Goal: Information Seeking & Learning: Learn about a topic

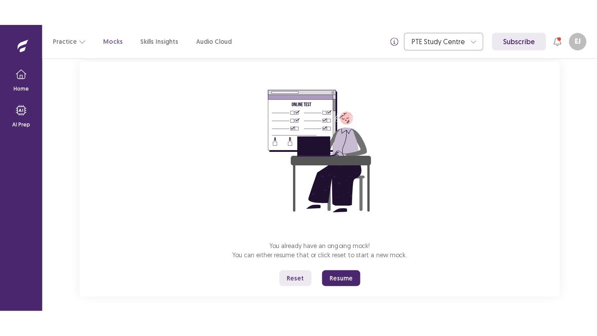
scroll to position [61, 0]
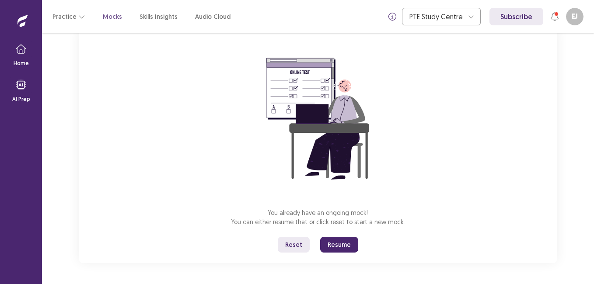
click at [294, 247] on button "Reset" at bounding box center [294, 245] width 32 height 16
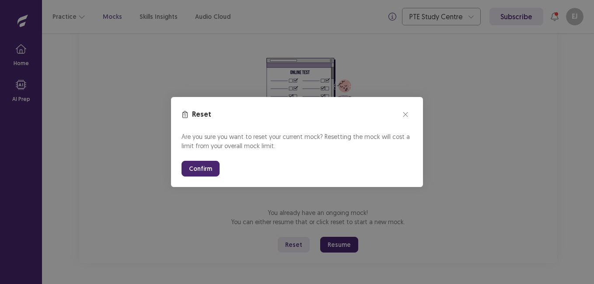
click at [207, 174] on button "Confirm" at bounding box center [201, 169] width 38 height 16
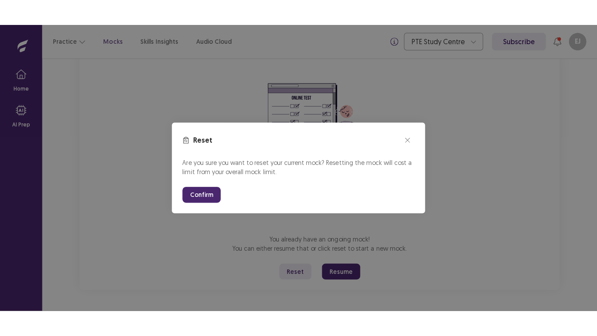
scroll to position [10, 0]
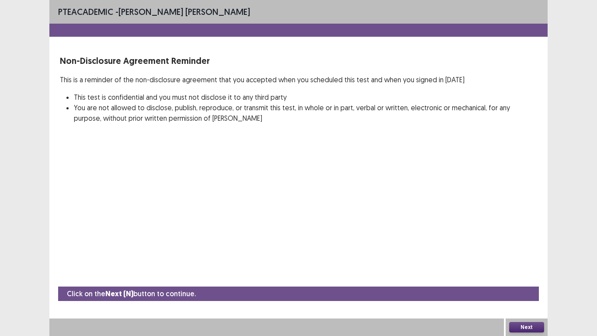
click at [532, 284] on button "Next" at bounding box center [527, 327] width 35 height 10
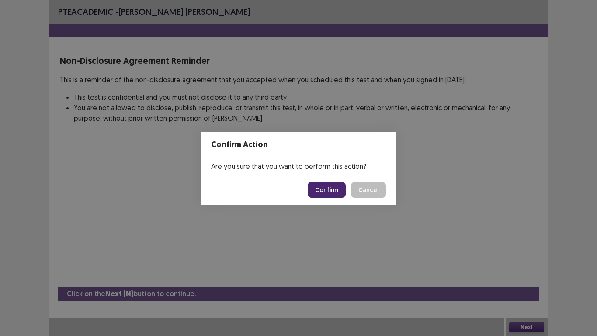
click at [336, 193] on button "Confirm" at bounding box center [327, 190] width 38 height 16
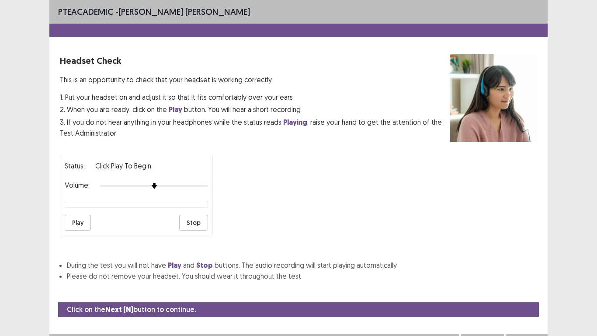
scroll to position [16, 0]
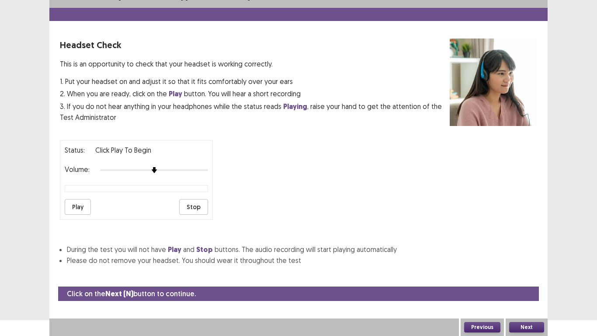
click at [75, 206] on button "Play" at bounding box center [78, 207] width 26 height 16
click at [84, 207] on button "Play" at bounding box center [78, 207] width 26 height 16
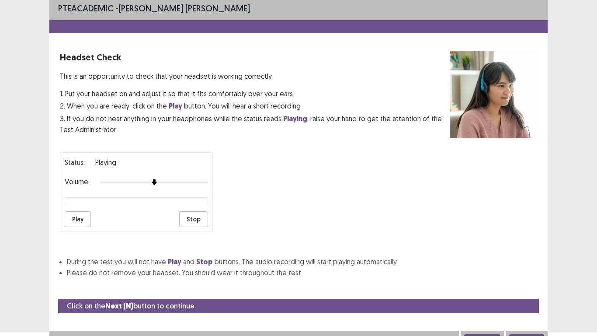
scroll to position [0, 0]
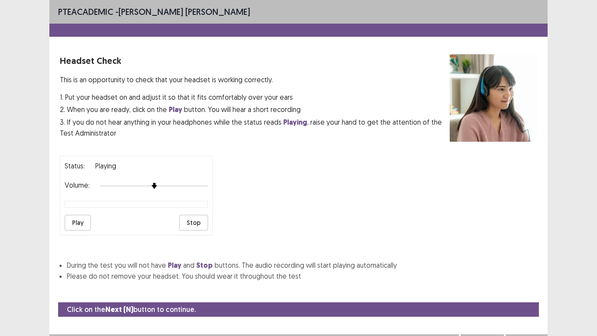
click at [74, 224] on button "Play" at bounding box center [78, 223] width 26 height 16
click at [77, 223] on button "Play" at bounding box center [78, 223] width 26 height 16
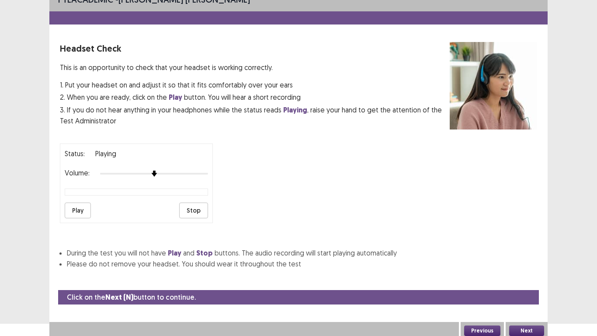
scroll to position [16, 0]
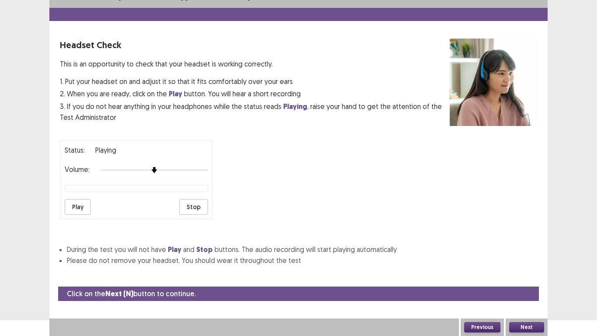
click at [86, 207] on button "Play" at bounding box center [78, 207] width 26 height 16
click at [529, 284] on button "Next" at bounding box center [527, 327] width 35 height 10
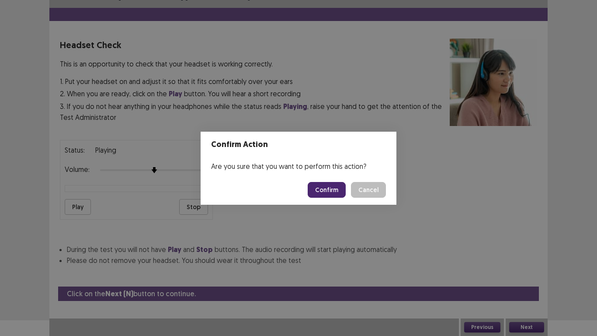
click at [325, 192] on button "Confirm" at bounding box center [327, 190] width 38 height 16
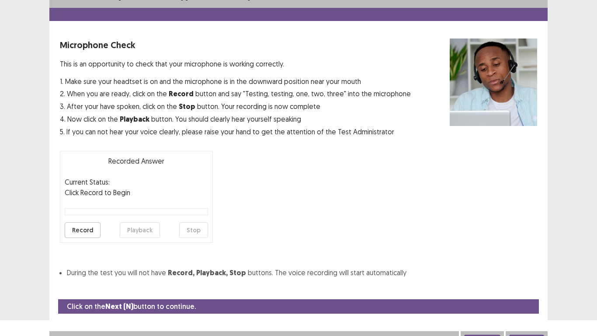
scroll to position [25, 0]
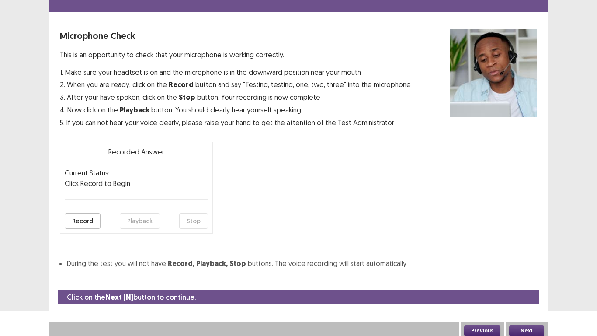
click at [91, 220] on button "Record" at bounding box center [83, 221] width 36 height 16
click at [196, 216] on button "Stop" at bounding box center [193, 221] width 29 height 16
click at [141, 224] on button "Playback" at bounding box center [140, 221] width 40 height 16
click at [531, 284] on button "Next" at bounding box center [527, 330] width 35 height 10
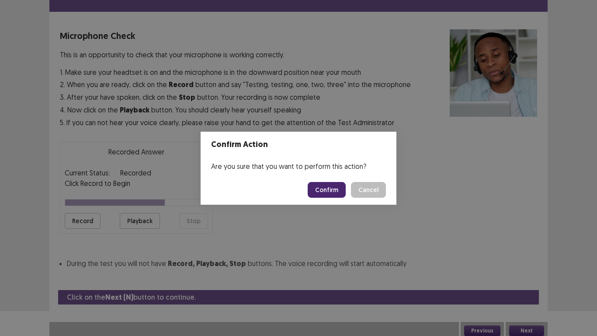
click at [336, 187] on button "Confirm" at bounding box center [327, 190] width 38 height 16
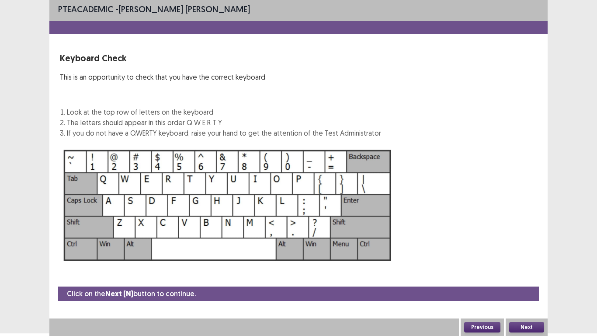
scroll to position [3, 0]
click at [534, 284] on button "Next" at bounding box center [527, 327] width 35 height 10
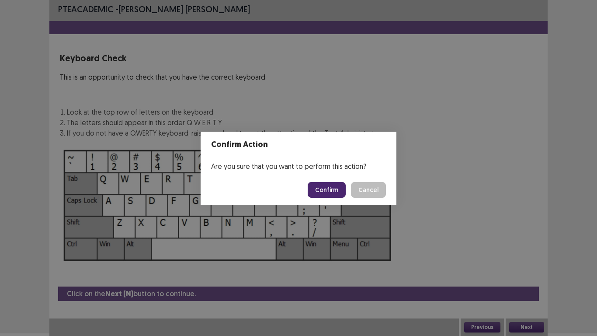
click at [329, 188] on button "Confirm" at bounding box center [327, 190] width 38 height 16
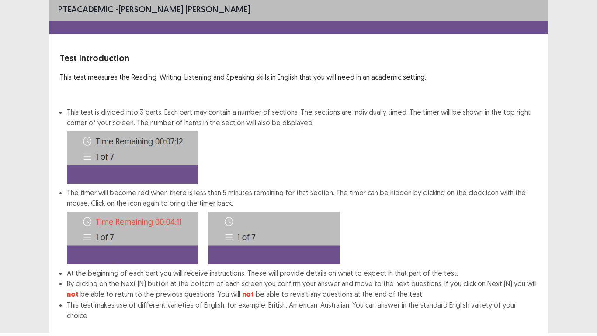
scroll to position [47, 0]
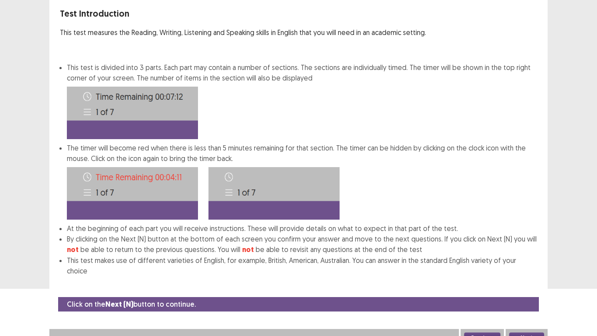
click at [532, 284] on button "Next" at bounding box center [527, 337] width 35 height 10
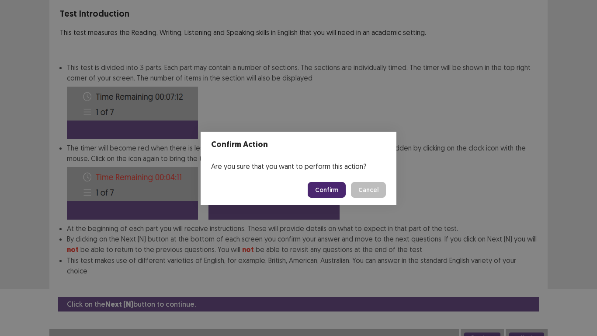
click at [332, 189] on button "Confirm" at bounding box center [327, 190] width 38 height 16
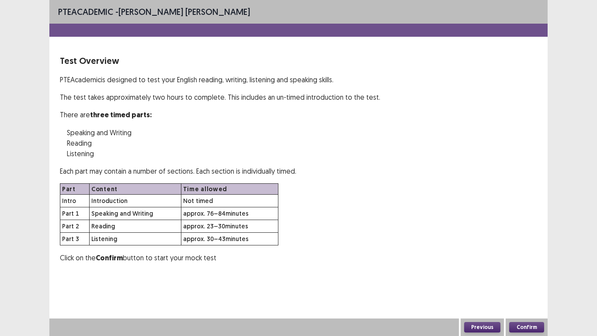
scroll to position [0, 0]
click at [532, 284] on button "Confirm" at bounding box center [527, 327] width 35 height 10
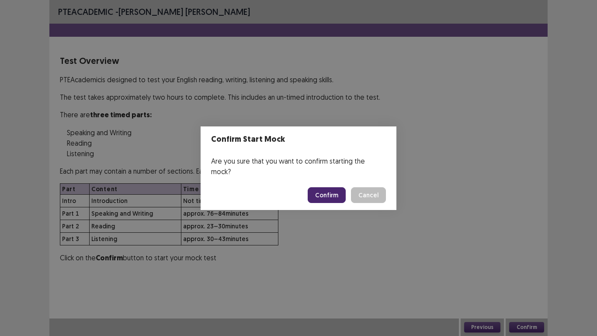
click at [333, 192] on button "Confirm" at bounding box center [327, 195] width 38 height 16
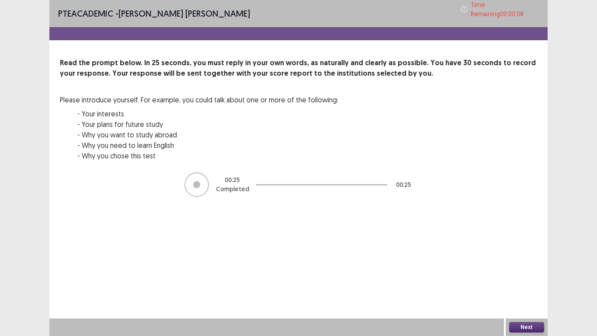
click at [543, 284] on button "Next" at bounding box center [527, 327] width 35 height 10
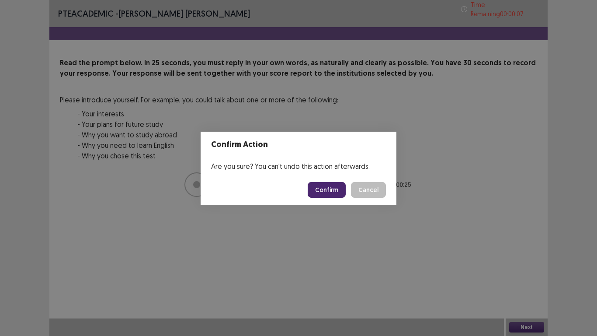
click at [339, 193] on button "Confirm" at bounding box center [327, 190] width 38 height 16
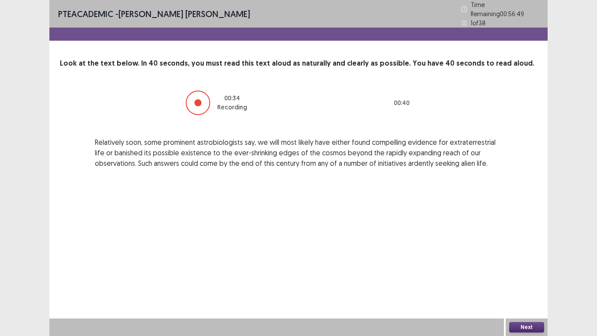
click at [535, 284] on button "Next" at bounding box center [527, 327] width 35 height 10
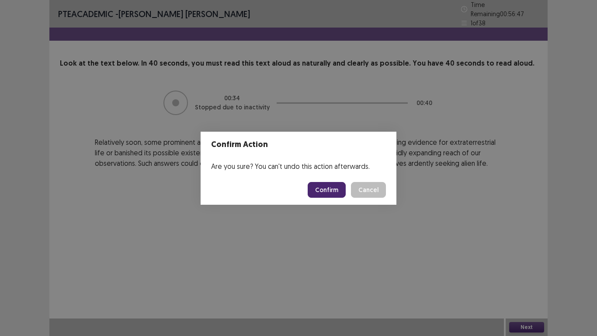
click at [331, 192] on button "Confirm" at bounding box center [327, 190] width 38 height 16
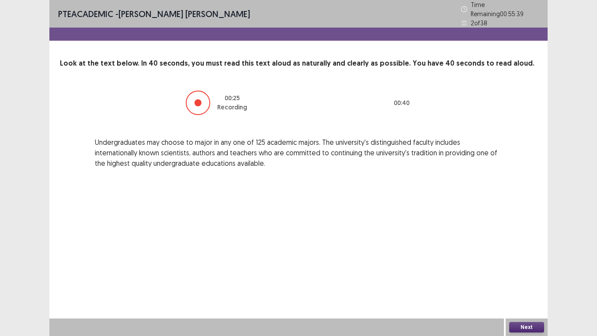
click at [528, 284] on button "Next" at bounding box center [527, 327] width 35 height 10
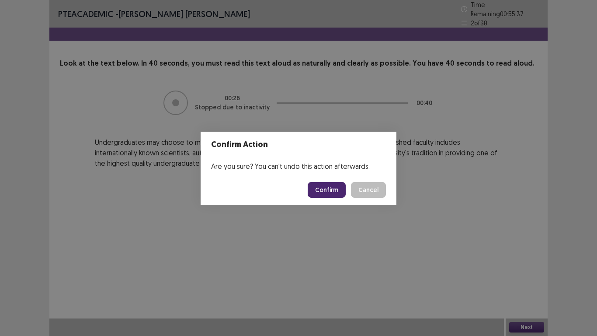
click at [331, 189] on button "Confirm" at bounding box center [327, 190] width 38 height 16
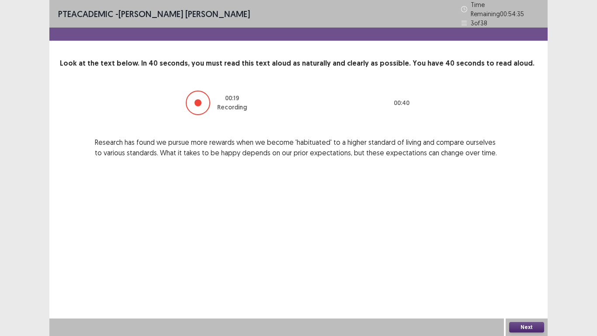
click at [534, 284] on button "Next" at bounding box center [527, 327] width 35 height 10
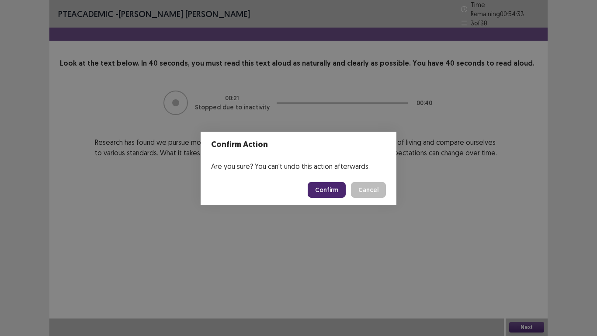
click at [327, 186] on button "Confirm" at bounding box center [327, 190] width 38 height 16
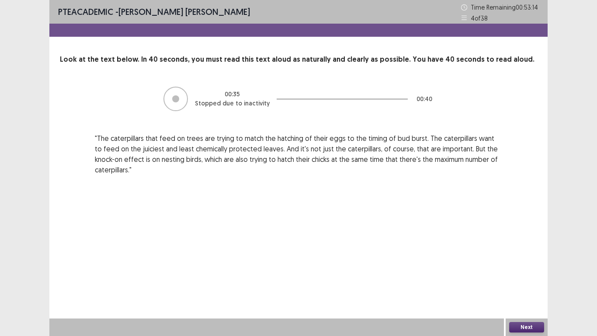
click at [529, 284] on button "Next" at bounding box center [527, 327] width 35 height 10
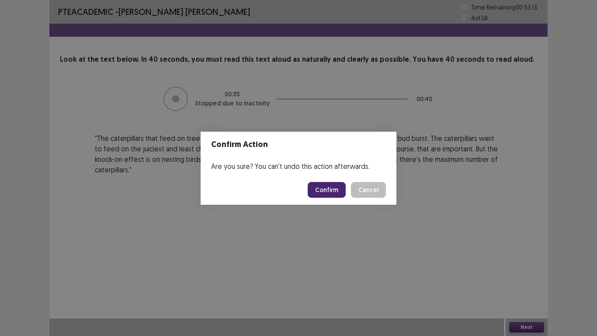
click at [343, 192] on button "Confirm" at bounding box center [327, 190] width 38 height 16
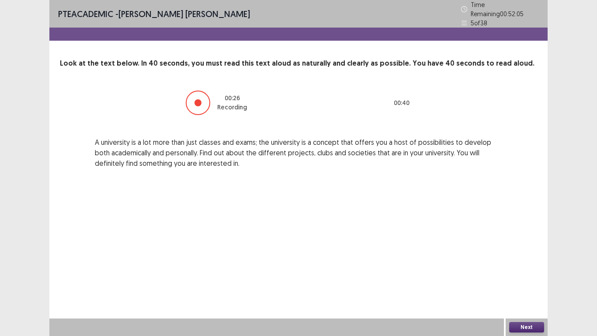
click at [538, 284] on button "Next" at bounding box center [527, 327] width 35 height 10
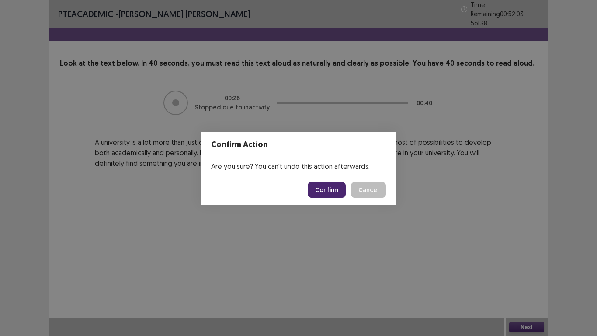
click at [329, 189] on button "Confirm" at bounding box center [327, 190] width 38 height 16
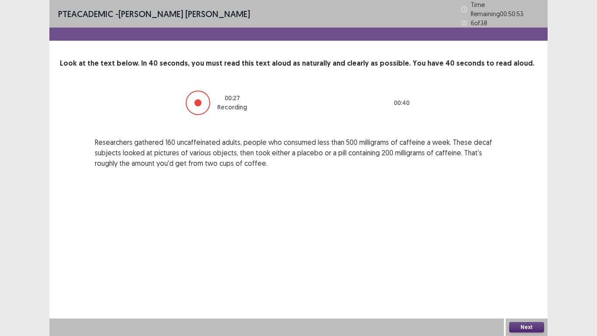
click at [541, 284] on button "Next" at bounding box center [527, 327] width 35 height 10
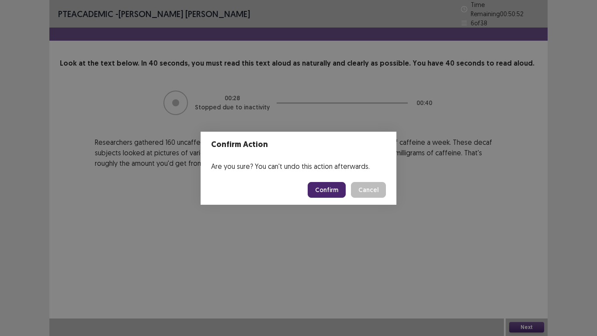
click at [338, 195] on button "Confirm" at bounding box center [327, 190] width 38 height 16
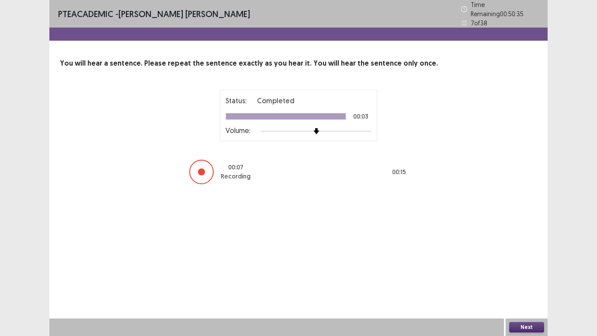
click at [534, 284] on button "Next" at bounding box center [527, 327] width 35 height 10
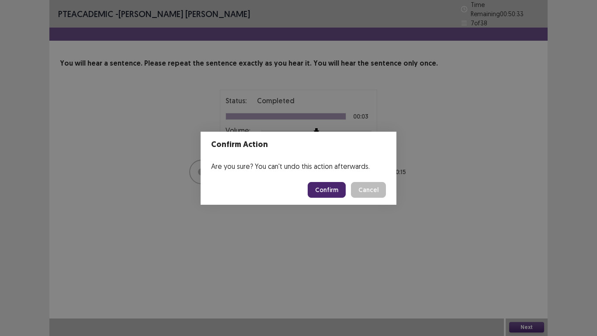
click at [330, 194] on button "Confirm" at bounding box center [327, 190] width 38 height 16
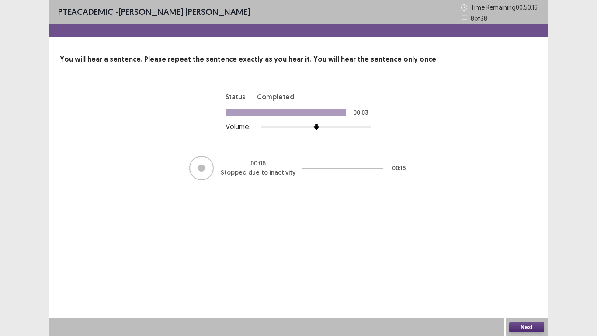
click at [524, 284] on button "Next" at bounding box center [527, 327] width 35 height 10
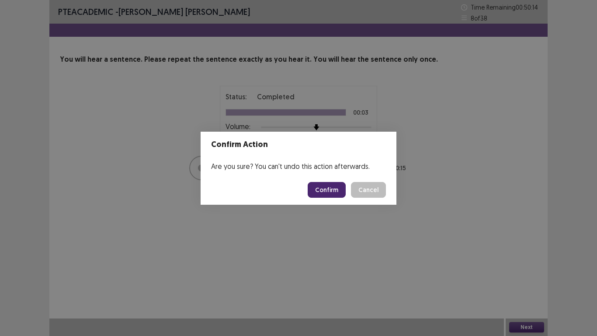
click at [322, 192] on button "Confirm" at bounding box center [327, 190] width 38 height 16
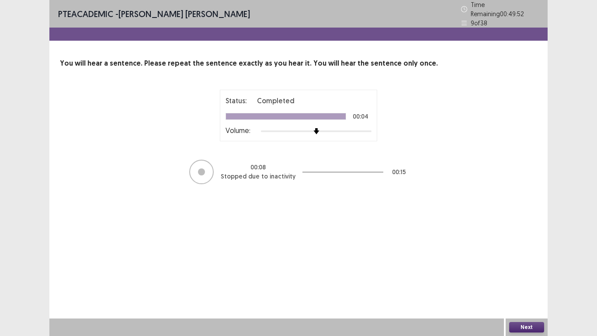
click at [538, 284] on button "Next" at bounding box center [527, 327] width 35 height 10
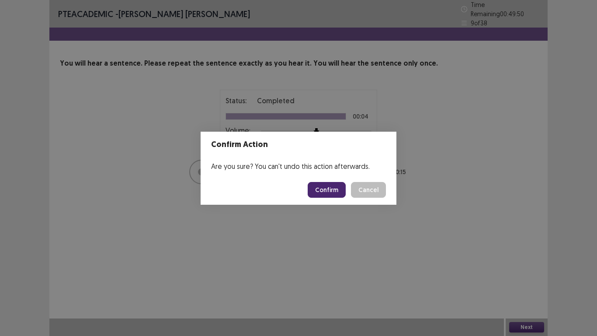
click at [323, 188] on button "Confirm" at bounding box center [327, 190] width 38 height 16
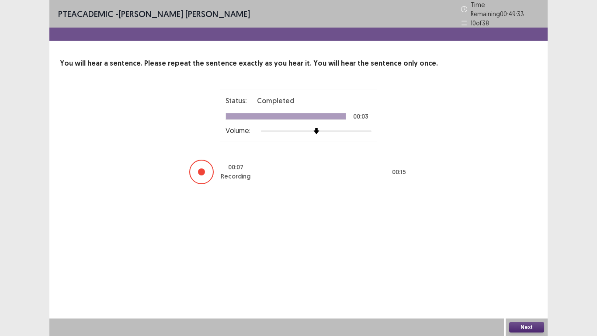
click at [530, 284] on button "Next" at bounding box center [527, 327] width 35 height 10
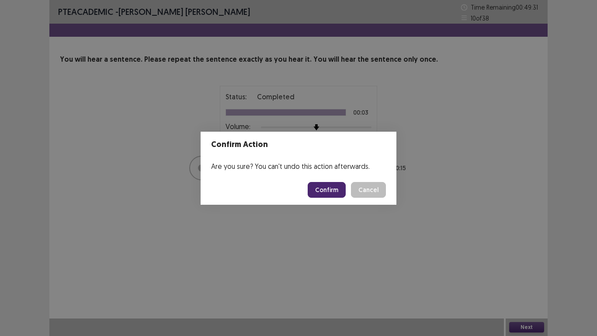
click at [331, 193] on button "Confirm" at bounding box center [327, 190] width 38 height 16
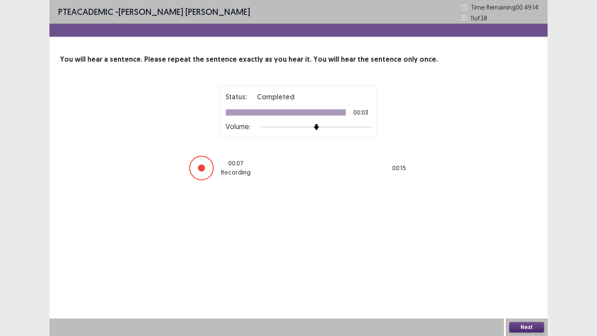
click at [530, 284] on button "Next" at bounding box center [527, 327] width 35 height 10
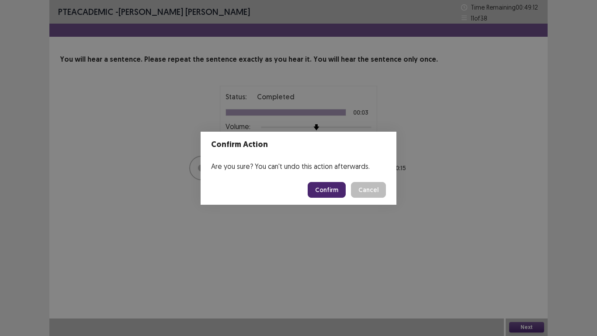
click at [332, 190] on button "Confirm" at bounding box center [327, 190] width 38 height 16
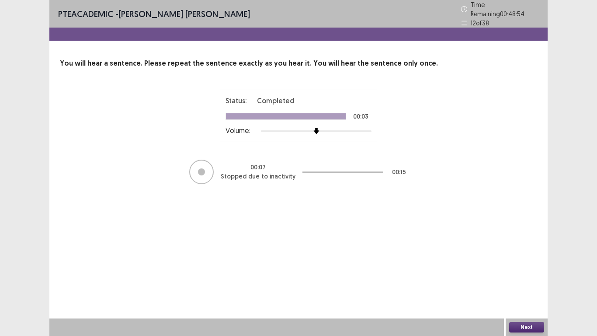
click at [521, 284] on button "Next" at bounding box center [527, 327] width 35 height 10
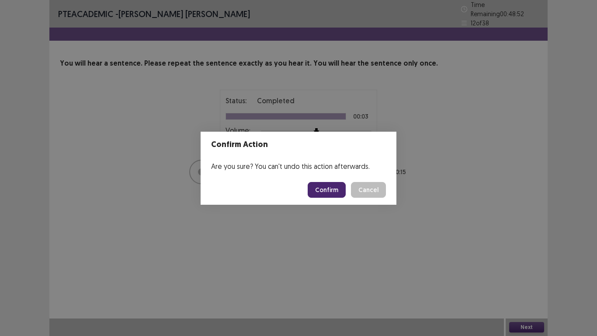
click at [329, 191] on button "Confirm" at bounding box center [327, 190] width 38 height 16
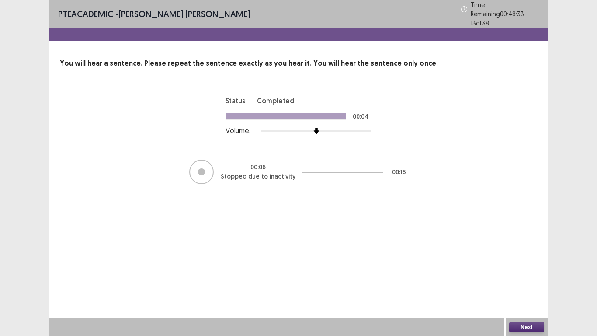
click at [529, 284] on button "Next" at bounding box center [527, 327] width 35 height 10
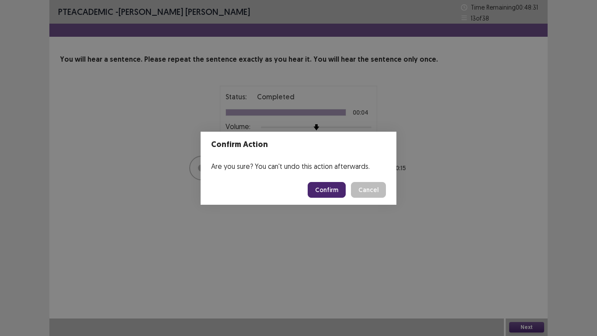
click at [328, 196] on button "Confirm" at bounding box center [327, 190] width 38 height 16
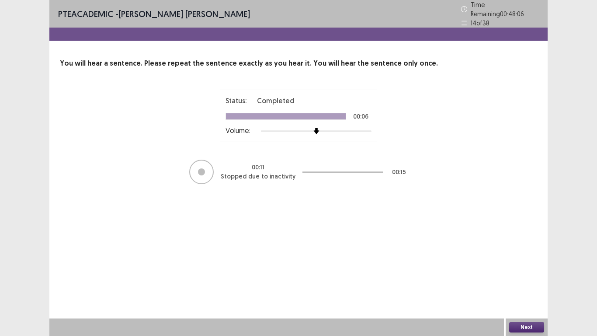
click at [541, 284] on button "Next" at bounding box center [527, 327] width 35 height 10
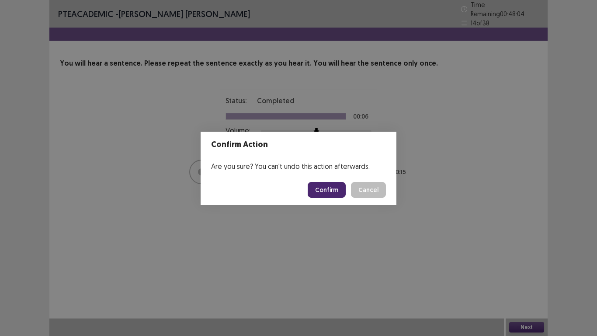
click at [331, 192] on button "Confirm" at bounding box center [327, 190] width 38 height 16
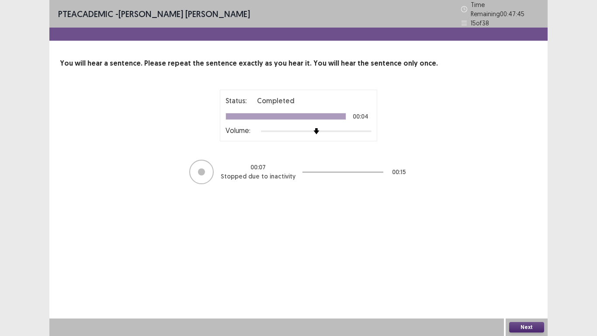
click at [524, 284] on button "Next" at bounding box center [527, 327] width 35 height 10
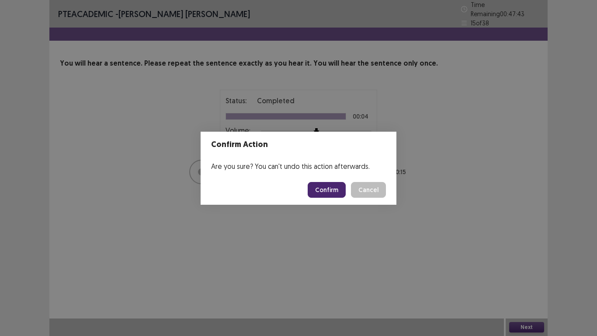
click at [335, 188] on button "Confirm" at bounding box center [327, 190] width 38 height 16
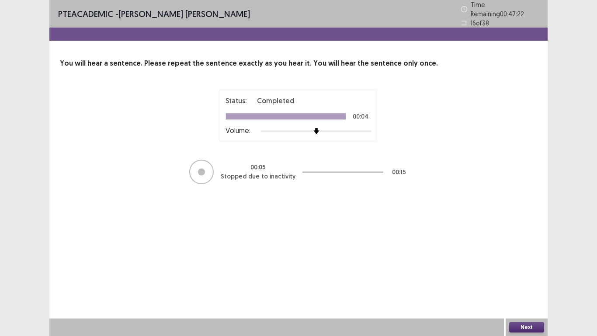
click at [530, 284] on button "Next" at bounding box center [527, 327] width 35 height 10
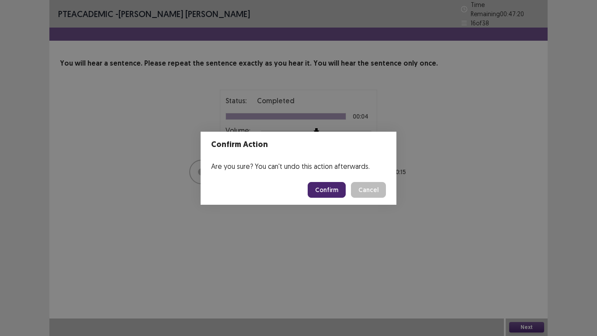
click at [332, 189] on button "Confirm" at bounding box center [327, 190] width 38 height 16
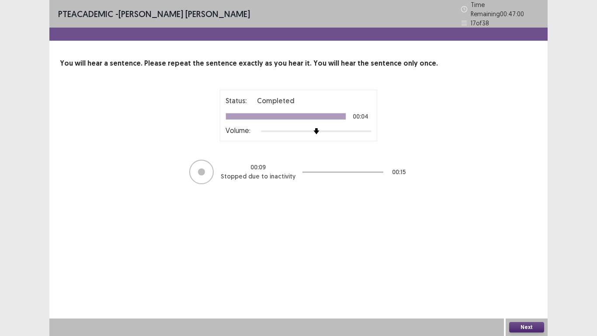
click at [536, 284] on button "Next" at bounding box center [527, 327] width 35 height 10
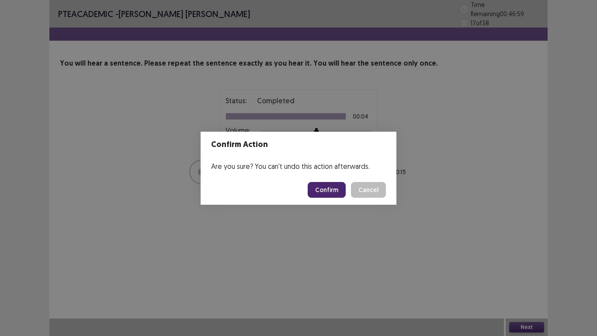
click at [338, 186] on button "Confirm" at bounding box center [327, 190] width 38 height 16
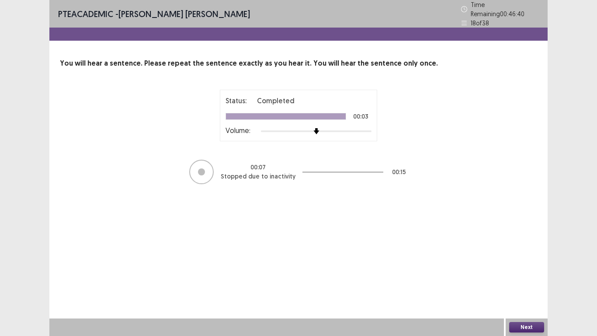
click at [539, 284] on button "Next" at bounding box center [527, 327] width 35 height 10
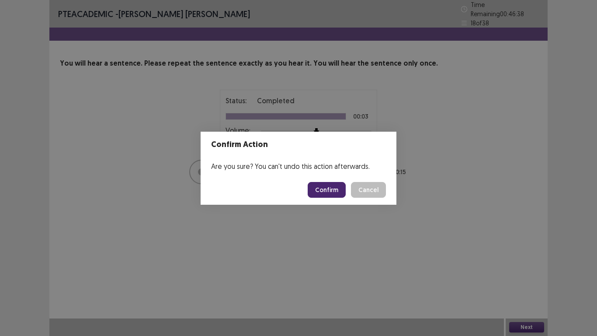
click at [323, 193] on button "Confirm" at bounding box center [327, 190] width 38 height 16
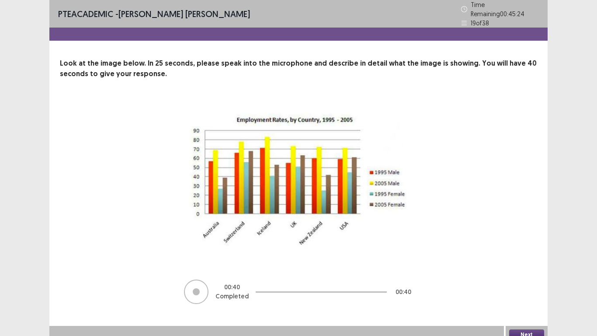
click at [539, 284] on button "Next" at bounding box center [527, 334] width 35 height 10
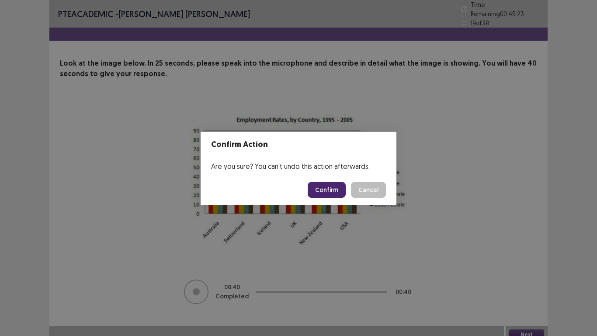
click at [337, 189] on button "Confirm" at bounding box center [327, 190] width 38 height 16
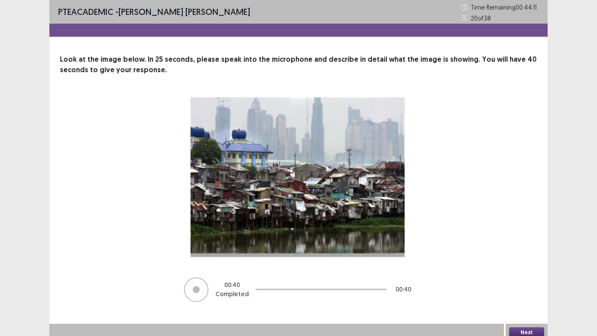
click at [518, 284] on button "Next" at bounding box center [527, 332] width 35 height 10
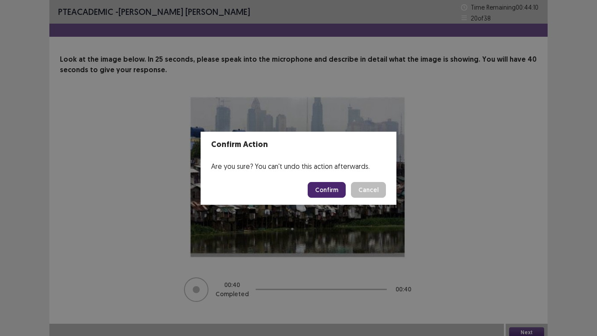
click at [341, 192] on button "Confirm" at bounding box center [327, 190] width 38 height 16
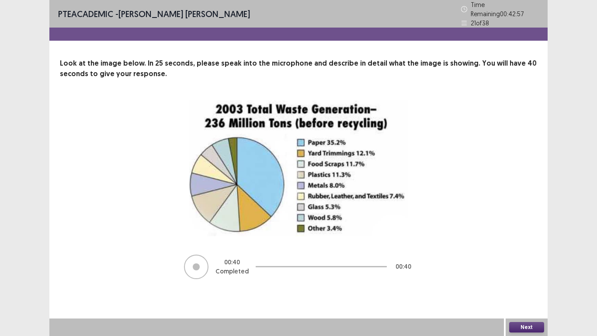
click at [531, 284] on button "Next" at bounding box center [527, 327] width 35 height 10
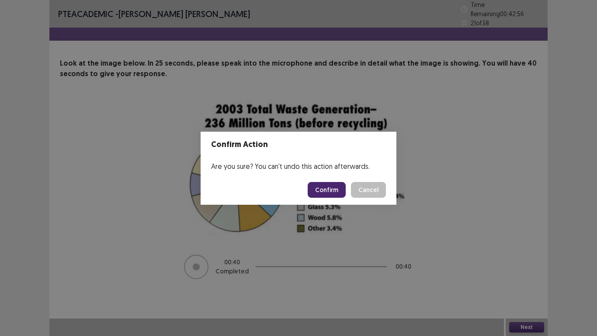
click at [327, 186] on button "Confirm" at bounding box center [327, 190] width 38 height 16
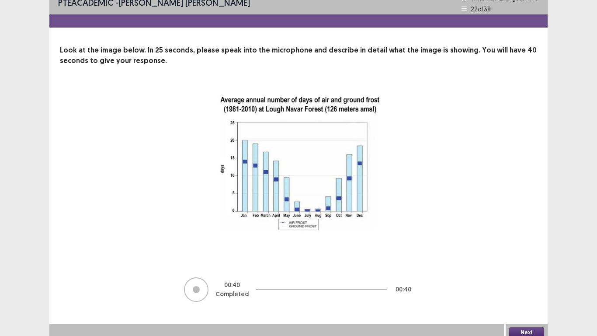
scroll to position [14, 0]
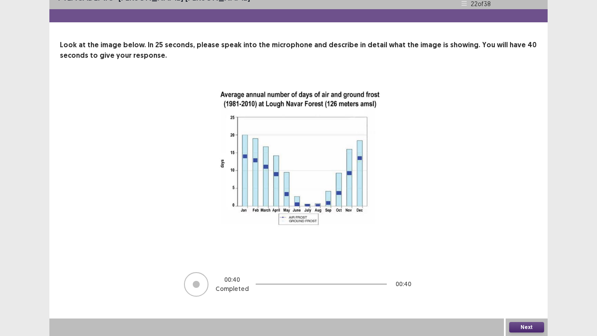
click at [529, 284] on button "Next" at bounding box center [527, 327] width 35 height 10
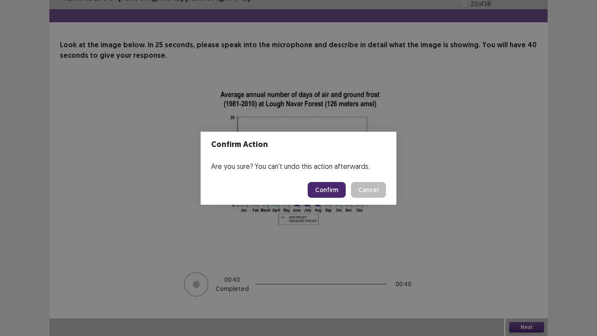
click at [332, 186] on button "Confirm" at bounding box center [327, 190] width 38 height 16
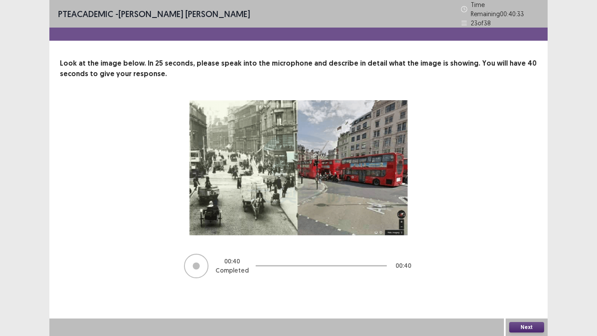
click at [525, 284] on button "Next" at bounding box center [527, 327] width 35 height 10
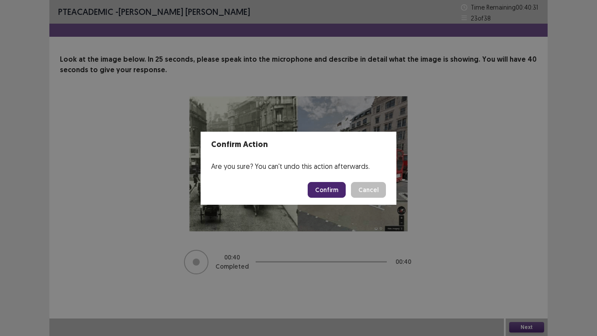
click at [332, 194] on button "Confirm" at bounding box center [327, 190] width 38 height 16
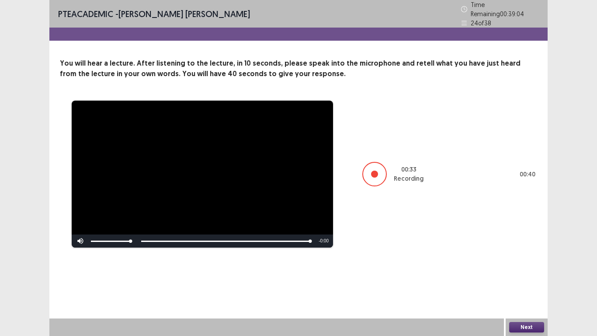
click at [533, 284] on button "Next" at bounding box center [527, 327] width 35 height 10
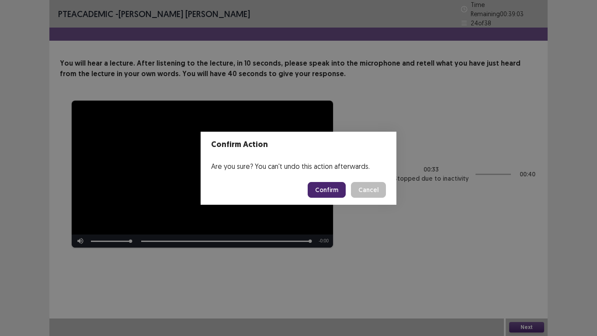
click at [329, 192] on button "Confirm" at bounding box center [327, 190] width 38 height 16
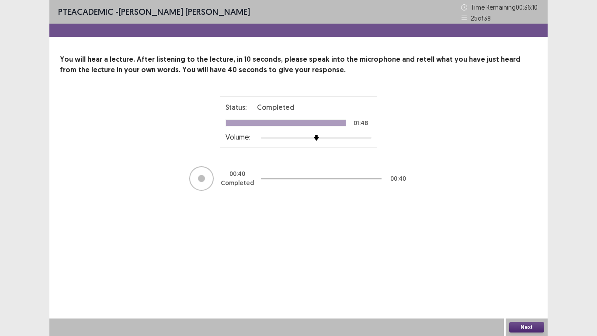
click at [531, 284] on button "Next" at bounding box center [527, 327] width 35 height 10
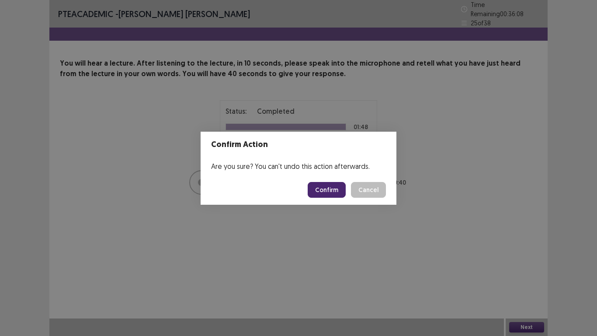
click at [331, 194] on button "Confirm" at bounding box center [327, 190] width 38 height 16
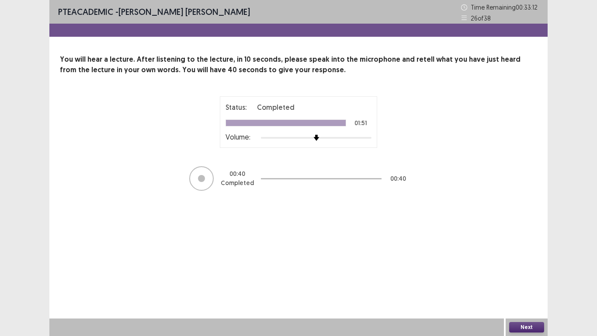
click at [524, 284] on button "Next" at bounding box center [527, 327] width 35 height 10
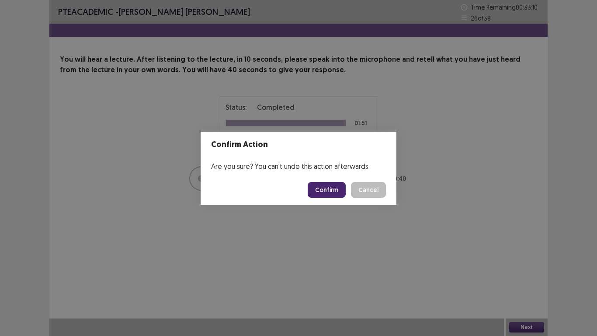
click at [328, 187] on button "Confirm" at bounding box center [327, 190] width 38 height 16
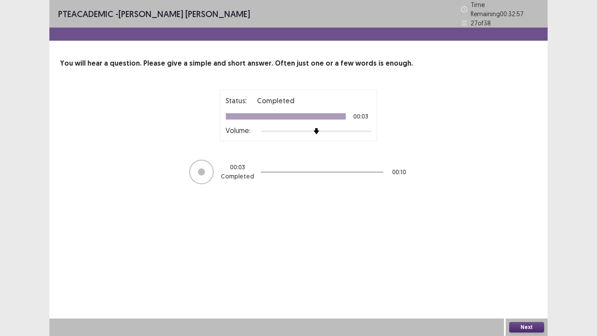
click at [534, 284] on button "Next" at bounding box center [527, 327] width 35 height 10
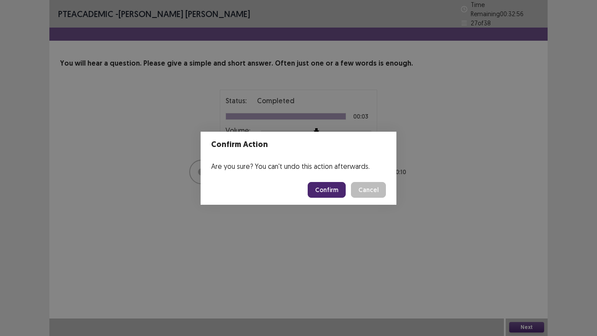
click at [326, 192] on button "Confirm" at bounding box center [327, 190] width 38 height 16
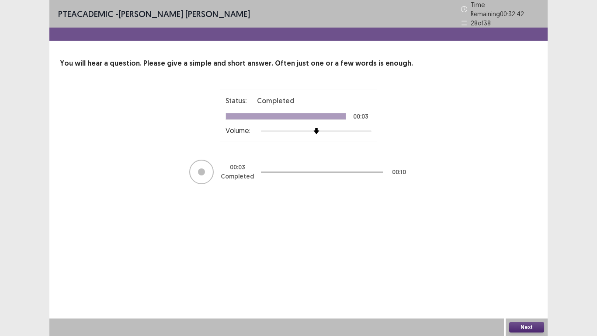
click at [519, 284] on button "Next" at bounding box center [527, 327] width 35 height 10
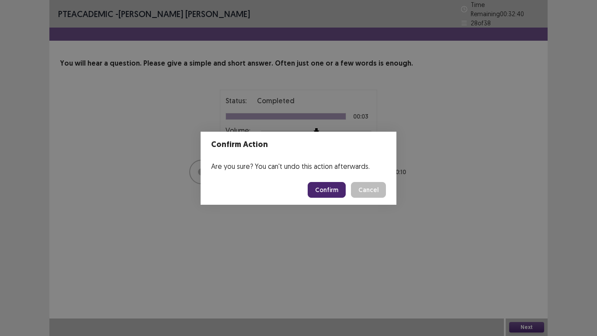
click at [335, 194] on button "Confirm" at bounding box center [327, 190] width 38 height 16
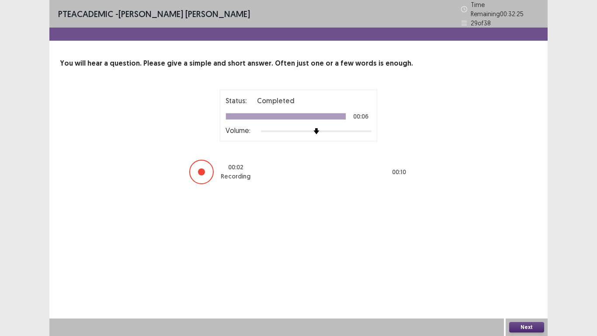
drag, startPoint x: 531, startPoint y: 325, endPoint x: 512, endPoint y: 313, distance: 22.8
click at [530, 284] on div "Next" at bounding box center [527, 326] width 42 height 17
click at [533, 284] on button "Next" at bounding box center [527, 327] width 35 height 10
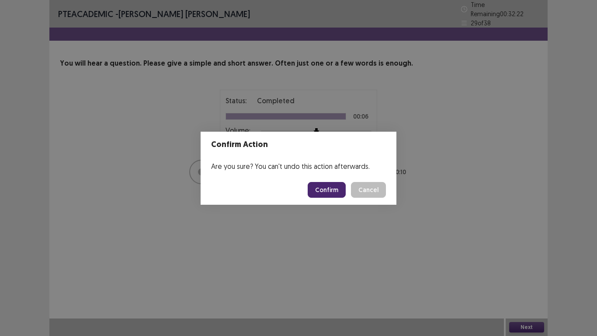
click at [335, 191] on button "Confirm" at bounding box center [327, 190] width 38 height 16
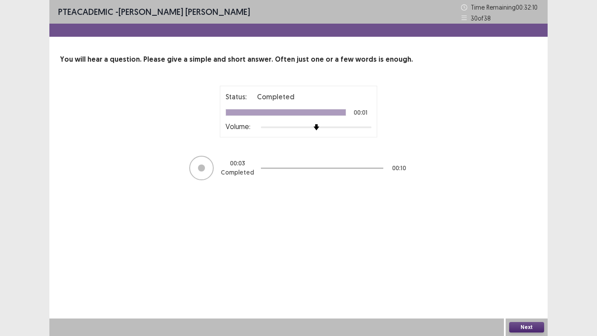
click at [541, 284] on button "Next" at bounding box center [527, 327] width 35 height 10
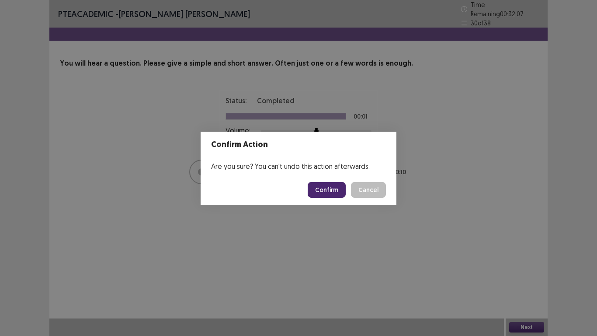
click at [332, 192] on button "Confirm" at bounding box center [327, 190] width 38 height 16
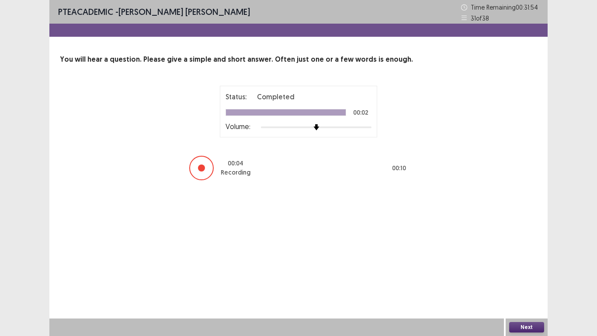
click at [526, 284] on button "Next" at bounding box center [527, 327] width 35 height 10
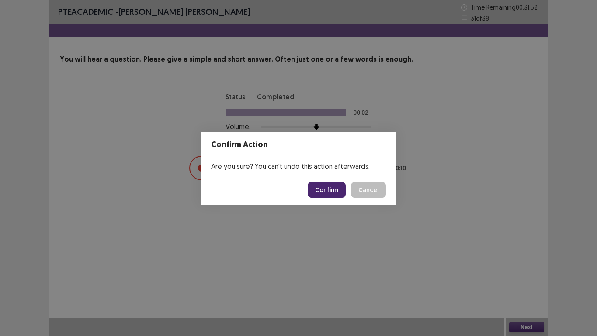
click at [331, 187] on button "Confirm" at bounding box center [327, 190] width 38 height 16
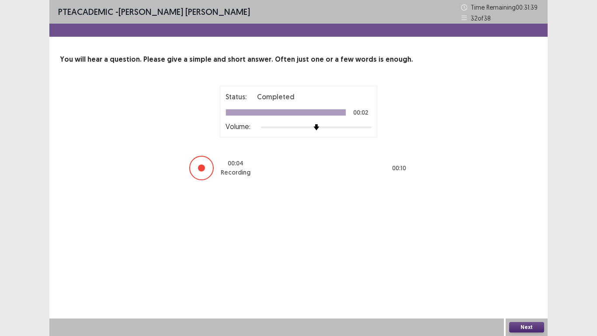
click at [529, 284] on button "Next" at bounding box center [527, 327] width 35 height 10
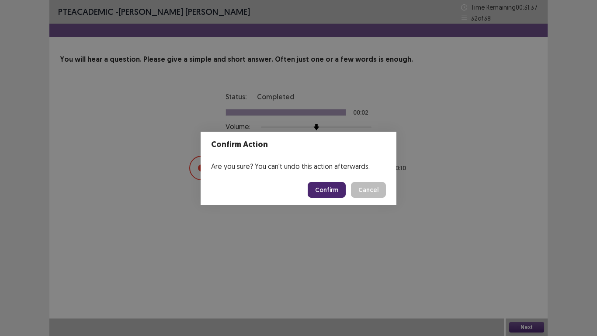
click at [333, 195] on button "Confirm" at bounding box center [327, 190] width 38 height 16
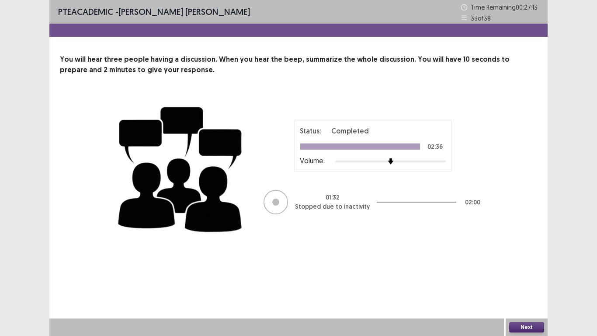
click at [525, 284] on button "Next" at bounding box center [527, 327] width 35 height 10
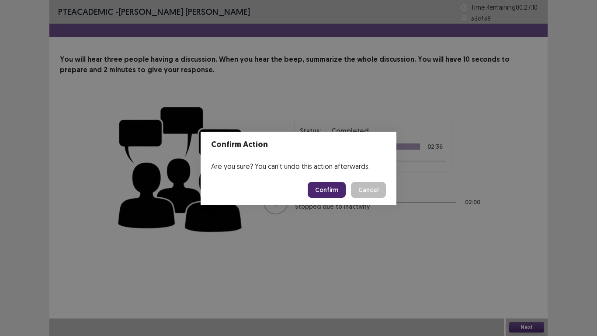
click at [328, 185] on button "Confirm" at bounding box center [327, 190] width 38 height 16
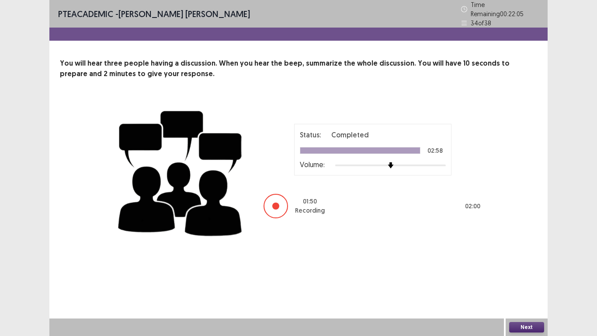
click at [519, 284] on button "Next" at bounding box center [527, 327] width 35 height 10
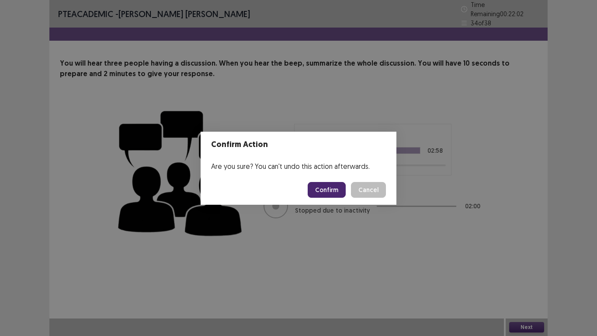
click at [335, 193] on button "Confirm" at bounding box center [327, 190] width 38 height 16
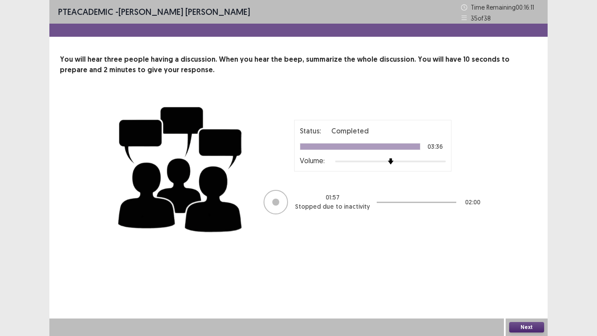
click at [535, 284] on button "Next" at bounding box center [527, 327] width 35 height 10
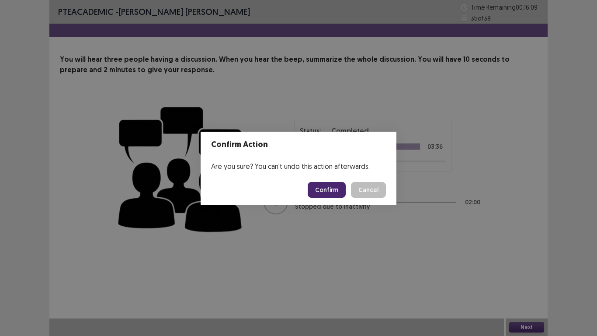
click at [328, 190] on button "Confirm" at bounding box center [327, 190] width 38 height 16
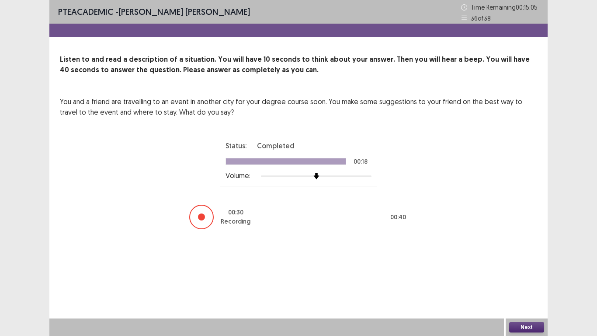
click at [521, 284] on button "Next" at bounding box center [527, 327] width 35 height 10
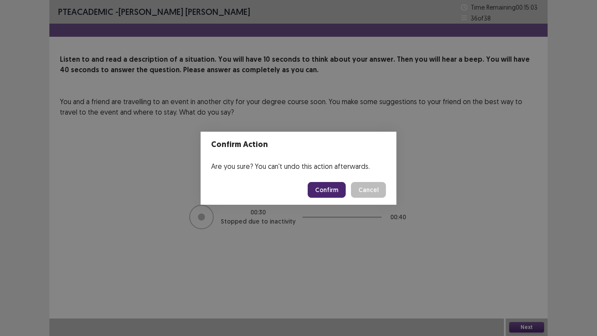
click at [331, 193] on button "Confirm" at bounding box center [327, 190] width 38 height 16
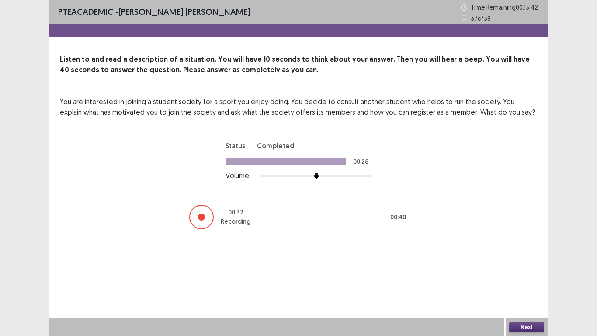
click at [520, 284] on button "Next" at bounding box center [527, 327] width 35 height 10
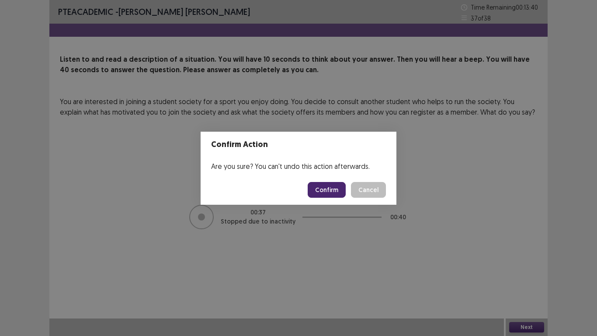
click at [332, 187] on button "Confirm" at bounding box center [327, 190] width 38 height 16
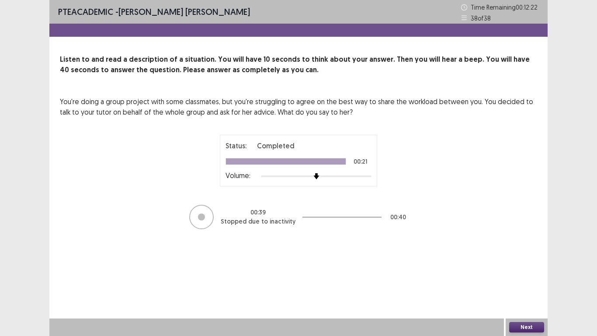
click at [518, 284] on button "Next" at bounding box center [527, 327] width 35 height 10
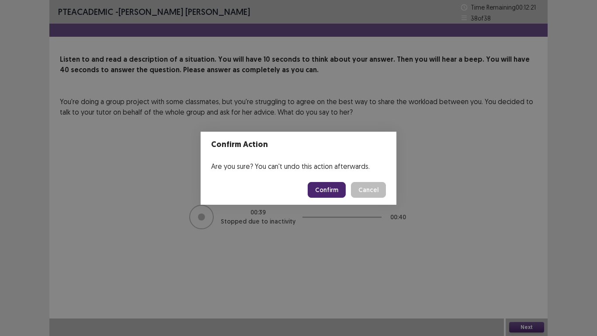
click at [337, 185] on button "Confirm" at bounding box center [327, 190] width 38 height 16
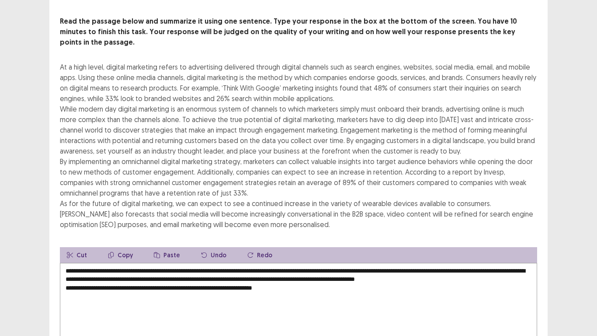
scroll to position [105, 0]
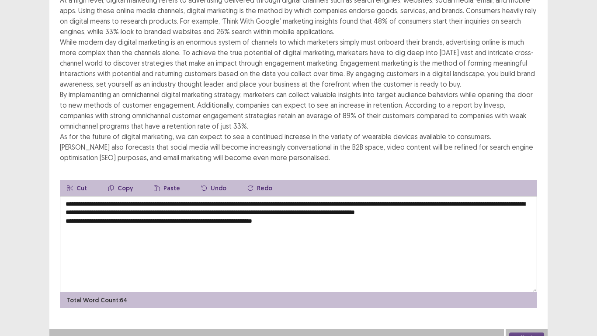
type textarea "**********"
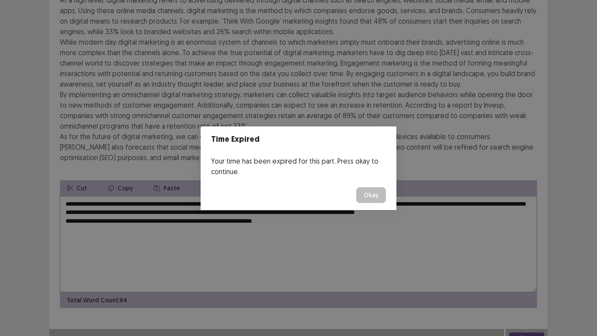
click at [375, 198] on button "Okay" at bounding box center [371, 195] width 30 height 16
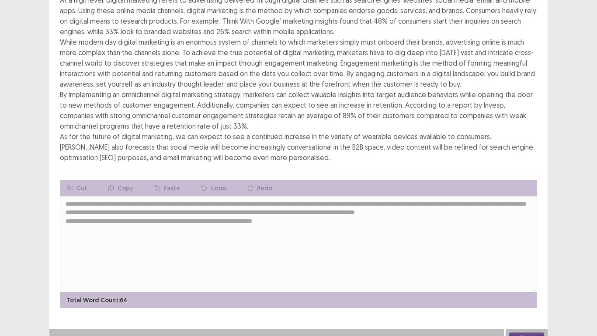
click at [531, 284] on button "Next" at bounding box center [527, 337] width 35 height 10
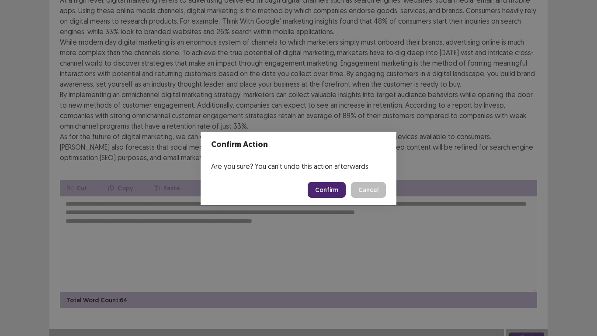
click at [328, 191] on button "Confirm" at bounding box center [327, 190] width 38 height 16
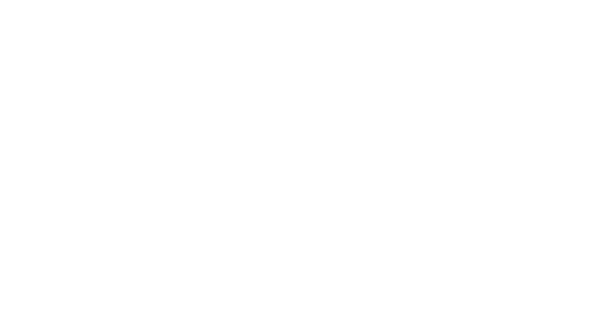
scroll to position [0, 0]
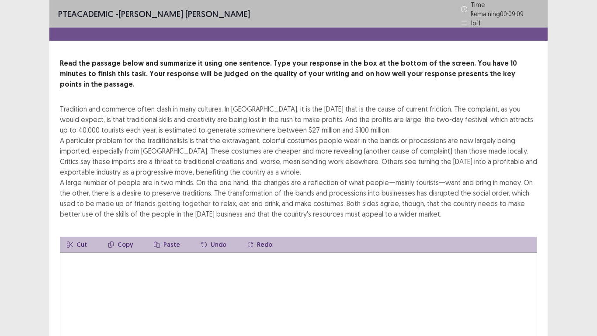
click at [96, 252] on textarea at bounding box center [299, 300] width 478 height 96
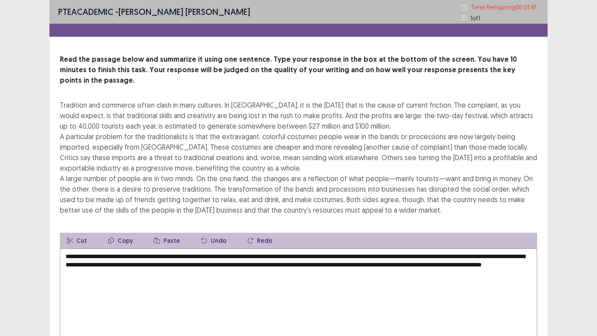
click at [523, 248] on textarea "**********" at bounding box center [299, 296] width 478 height 96
click at [518, 248] on textarea "**********" at bounding box center [299, 296] width 478 height 96
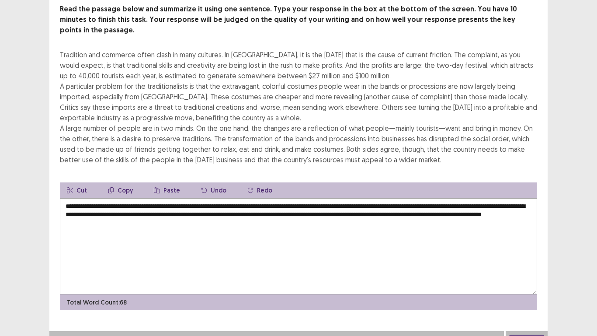
scroll to position [52, 0]
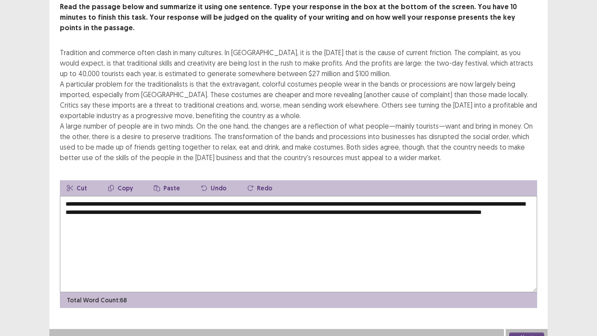
type textarea "**********"
click at [533, 284] on button "Next" at bounding box center [527, 337] width 35 height 10
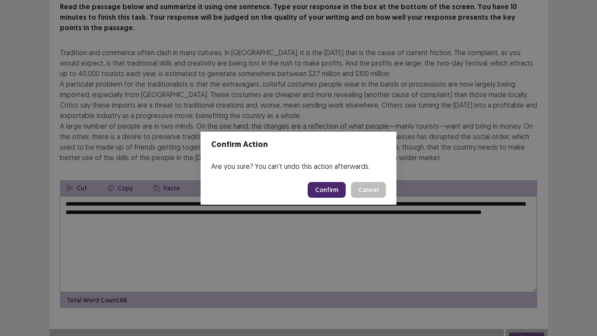
click at [320, 186] on button "Confirm" at bounding box center [327, 190] width 38 height 16
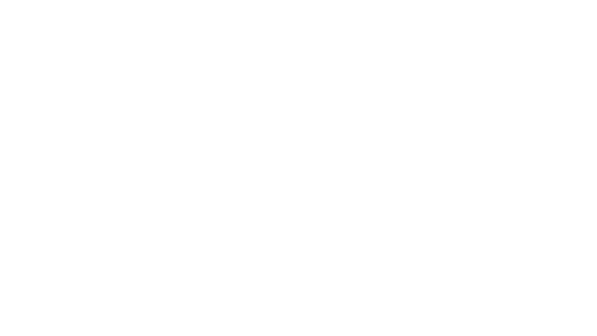
scroll to position [0, 0]
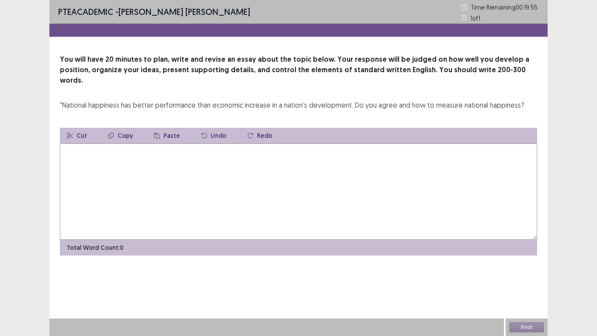
click at [112, 161] on textarea at bounding box center [299, 191] width 478 height 96
click at [86, 161] on textarea at bounding box center [299, 191] width 478 height 96
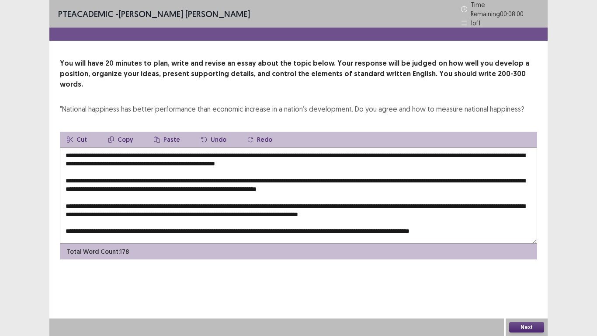
drag, startPoint x: 117, startPoint y: 139, endPoint x: 367, endPoint y: 143, distance: 250.7
click at [367, 147] on textarea at bounding box center [299, 195] width 478 height 96
click at [118, 132] on button "Copy" at bounding box center [120, 140] width 39 height 16
click at [274, 217] on textarea at bounding box center [299, 195] width 478 height 96
click at [171, 132] on button "Paste" at bounding box center [167, 140] width 40 height 16
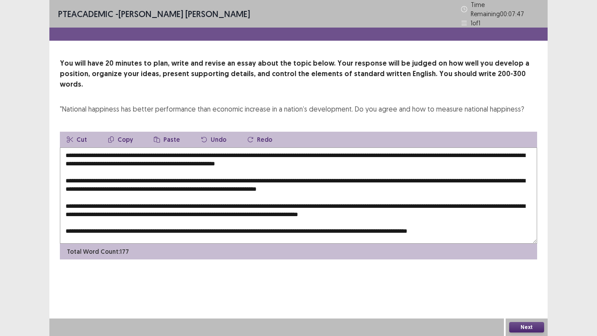
click at [271, 217] on textarea at bounding box center [299, 195] width 478 height 96
click at [320, 216] on textarea at bounding box center [299, 195] width 478 height 96
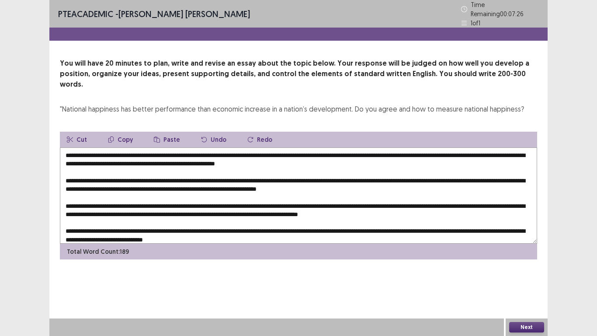
click at [191, 166] on textarea at bounding box center [299, 195] width 478 height 96
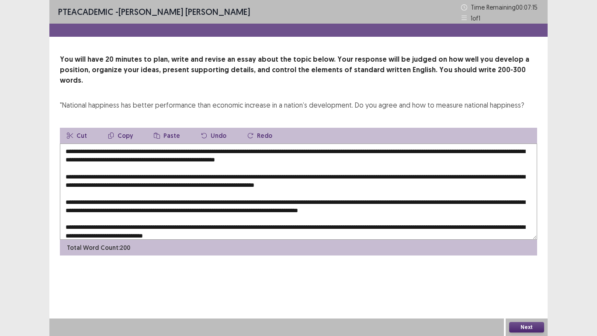
click at [239, 167] on textarea at bounding box center [299, 191] width 478 height 96
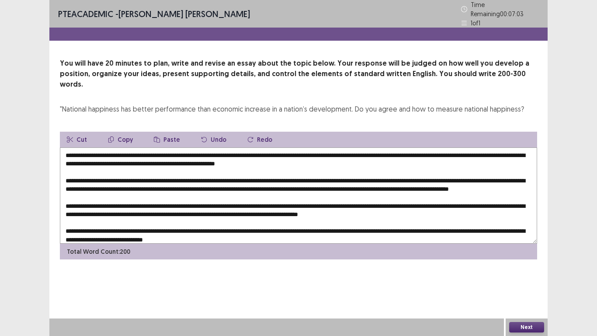
click at [209, 199] on textarea at bounding box center [299, 195] width 478 height 96
click at [206, 200] on textarea at bounding box center [299, 195] width 478 height 96
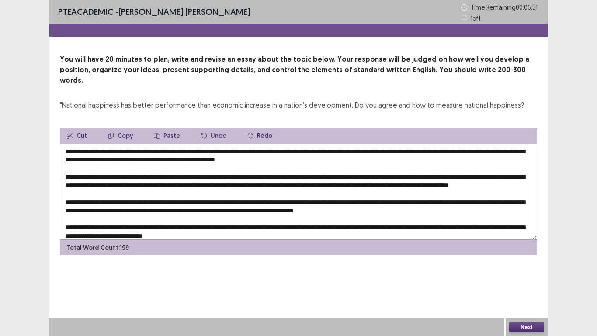
click at [203, 201] on textarea at bounding box center [299, 191] width 478 height 96
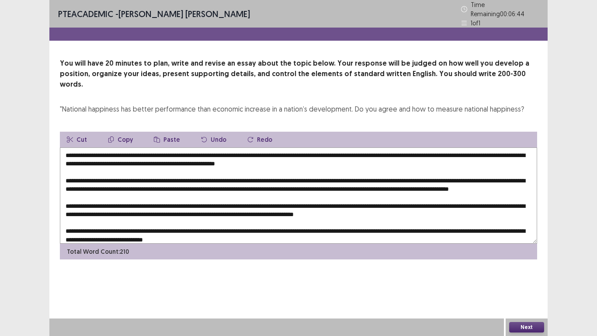
click at [254, 199] on textarea at bounding box center [299, 195] width 478 height 96
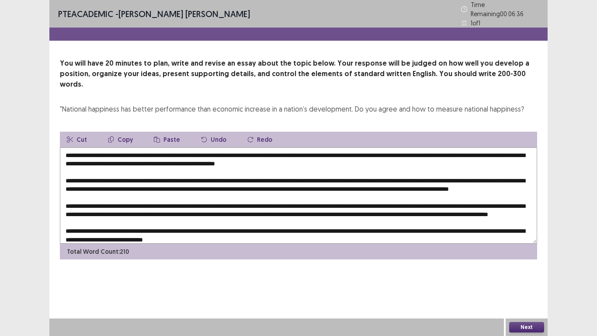
click at [183, 216] on textarea at bounding box center [299, 195] width 478 height 96
click at [231, 217] on textarea at bounding box center [299, 195] width 478 height 96
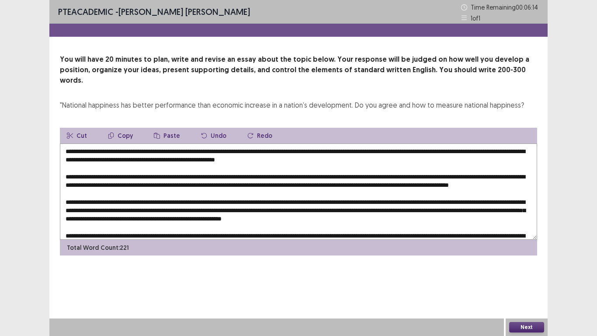
click at [95, 183] on textarea at bounding box center [299, 191] width 478 height 96
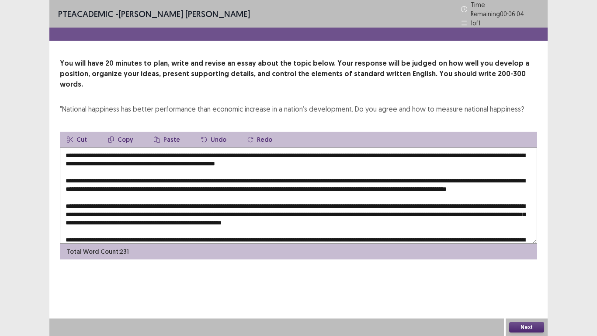
click at [90, 181] on textarea at bounding box center [299, 195] width 478 height 96
click at [90, 179] on textarea at bounding box center [299, 195] width 478 height 96
click at [91, 182] on textarea at bounding box center [299, 195] width 478 height 96
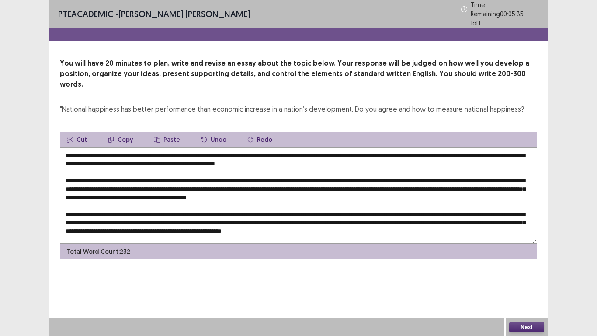
click at [227, 149] on textarea at bounding box center [299, 195] width 478 height 96
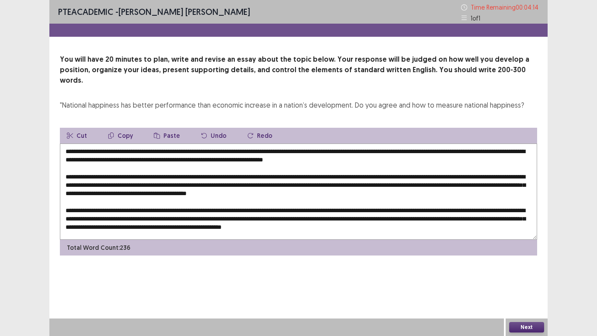
drag, startPoint x: 221, startPoint y: 150, endPoint x: 287, endPoint y: 147, distance: 65.6
click at [287, 147] on textarea at bounding box center [299, 191] width 478 height 96
click at [119, 128] on button "Copy" at bounding box center [120, 136] width 39 height 16
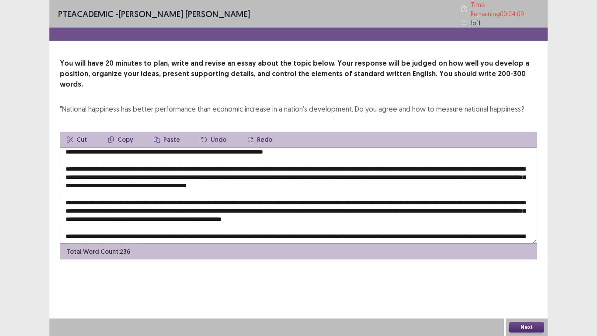
scroll to position [21, 0]
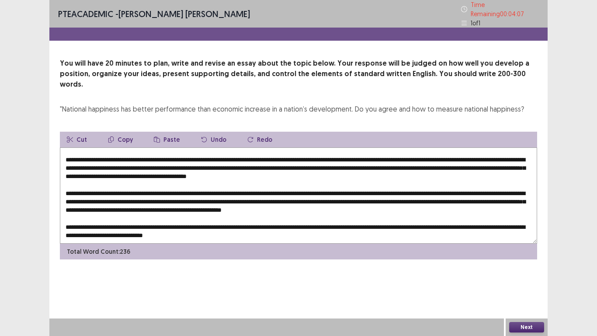
click at [184, 153] on textarea at bounding box center [299, 195] width 478 height 96
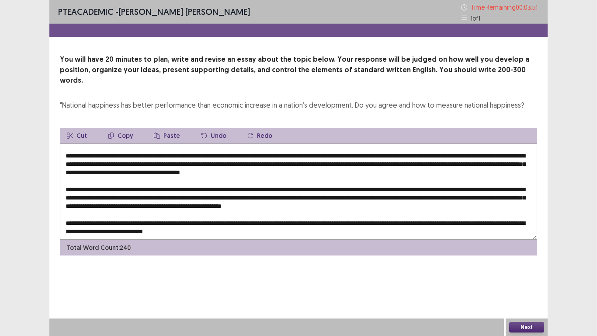
click at [175, 151] on textarea at bounding box center [299, 191] width 478 height 96
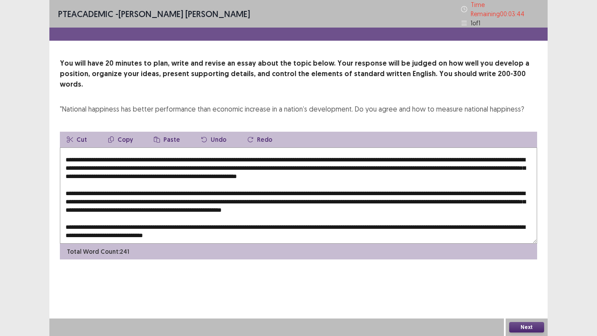
click at [360, 154] on textarea at bounding box center [299, 195] width 478 height 96
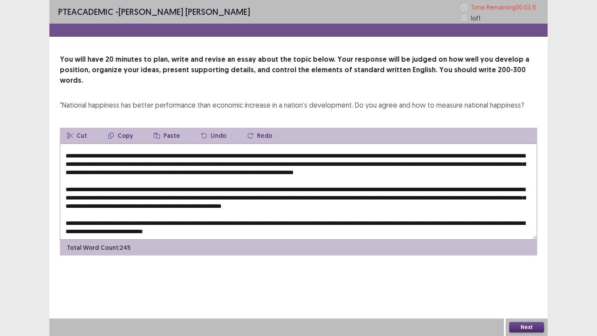
click at [127, 162] on textarea at bounding box center [299, 191] width 478 height 96
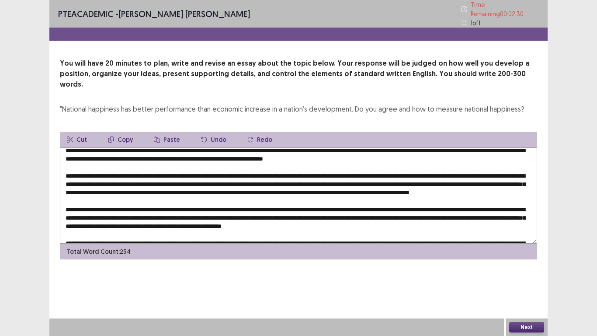
scroll to position [0, 0]
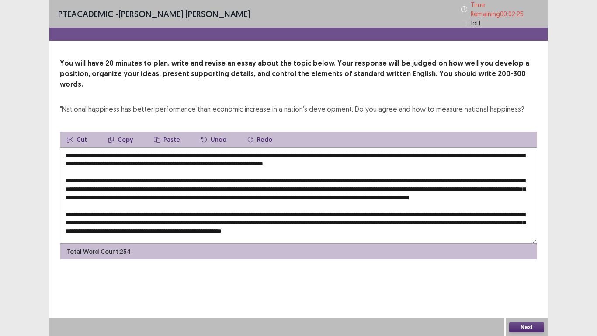
click at [323, 149] on textarea at bounding box center [299, 195] width 478 height 96
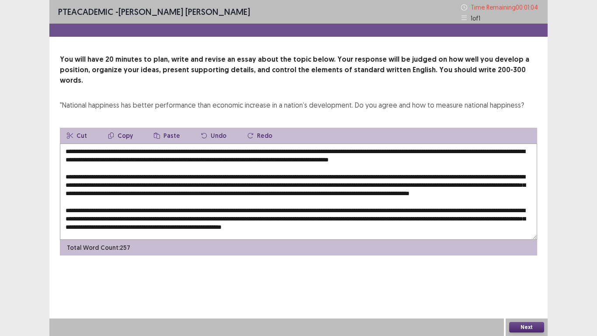
drag, startPoint x: 314, startPoint y: 150, endPoint x: 412, endPoint y: 148, distance: 98.4
click at [412, 148] on textarea at bounding box center [299, 191] width 478 height 96
click at [122, 128] on button "Copy" at bounding box center [120, 136] width 39 height 16
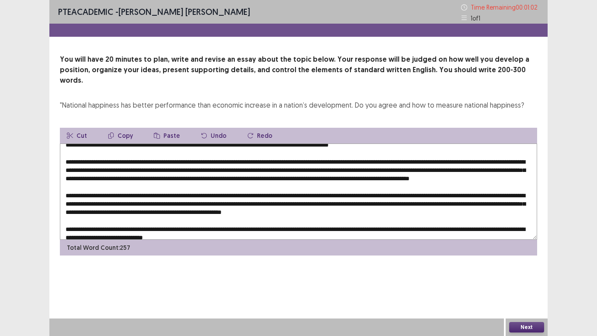
scroll to position [30, 0]
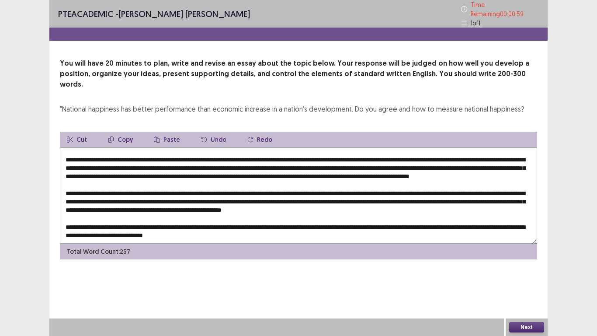
click at [269, 187] on textarea at bounding box center [299, 195] width 478 height 96
click at [175, 195] on textarea at bounding box center [299, 195] width 478 height 96
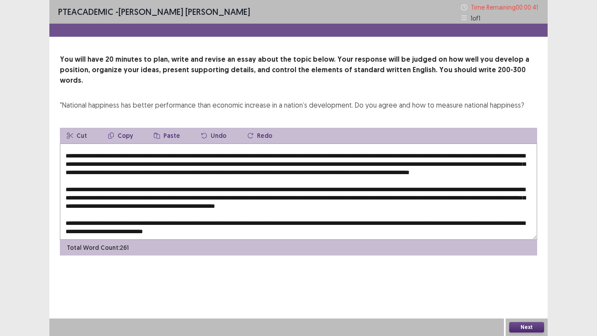
click at [177, 196] on textarea at bounding box center [299, 191] width 478 height 96
type textarea "**********"
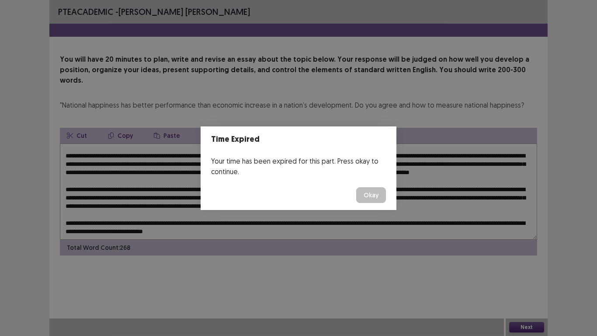
click at [374, 197] on button "Okay" at bounding box center [371, 195] width 30 height 16
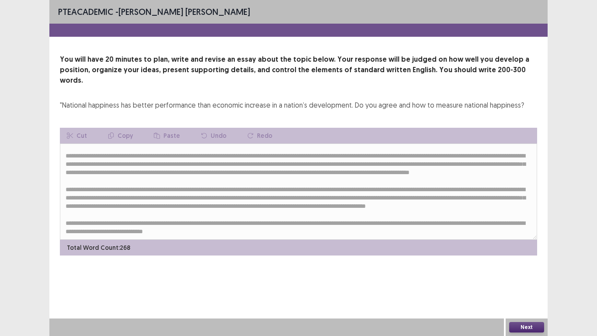
click at [531, 284] on button "Next" at bounding box center [527, 327] width 35 height 10
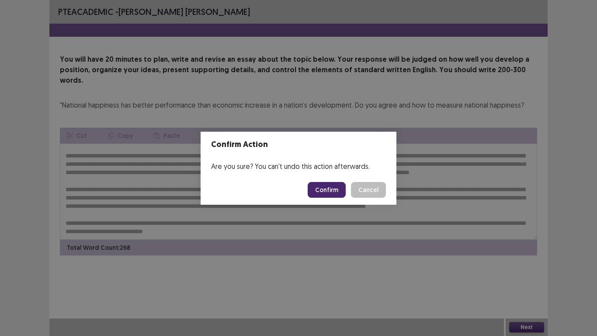
click at [331, 193] on button "Confirm" at bounding box center [327, 190] width 38 height 16
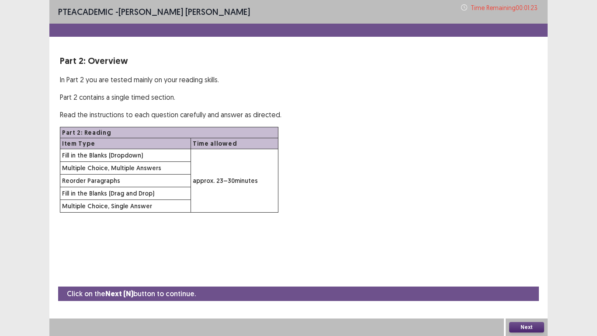
click at [538, 284] on button "Next" at bounding box center [527, 327] width 35 height 10
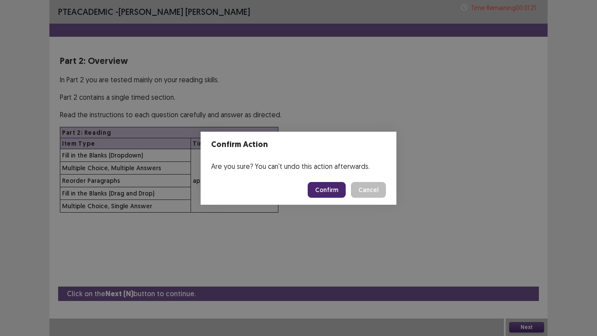
click at [325, 192] on button "Confirm" at bounding box center [327, 190] width 38 height 16
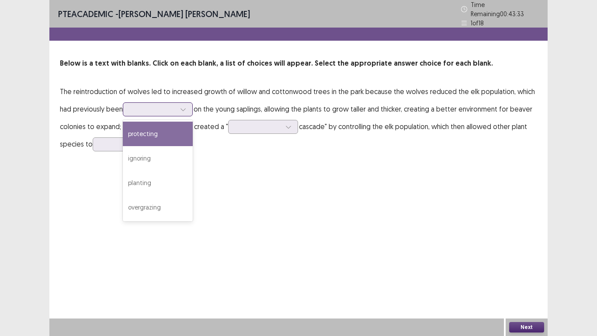
click at [180, 107] on div at bounding box center [183, 109] width 13 height 13
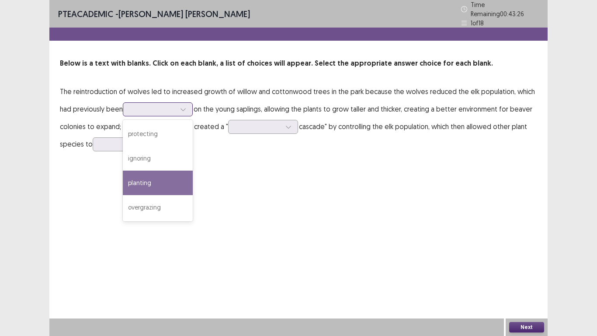
click at [173, 172] on div "planting" at bounding box center [158, 183] width 70 height 24
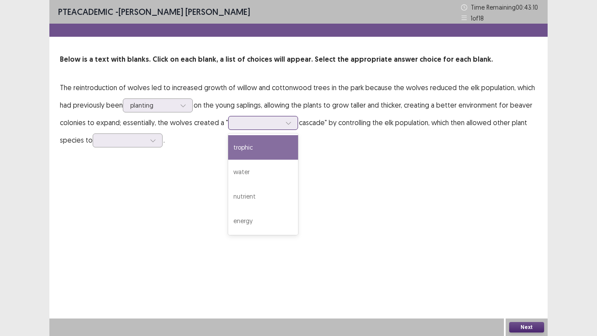
click at [286, 120] on icon at bounding box center [289, 123] width 6 height 6
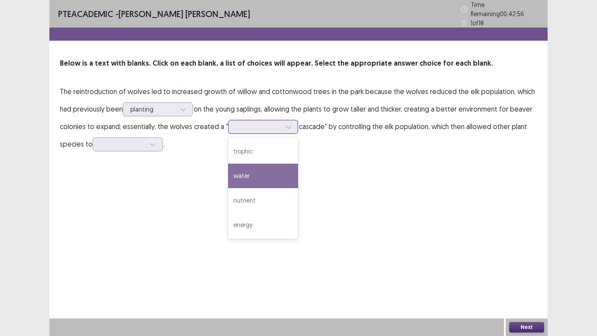
click at [271, 164] on div "water" at bounding box center [263, 176] width 70 height 24
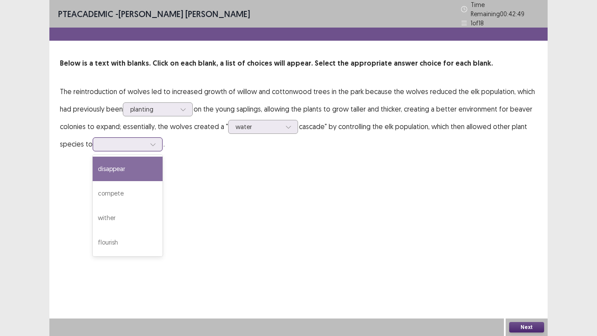
click at [151, 145] on div at bounding box center [153, 144] width 13 height 13
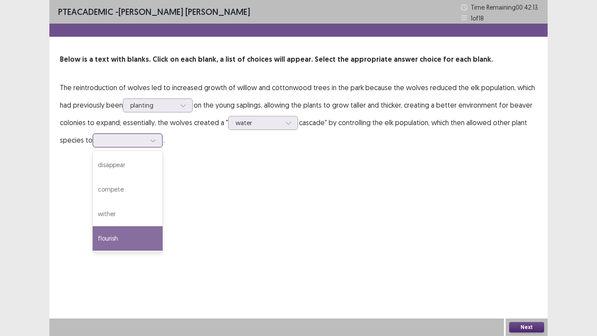
click at [144, 239] on div "flourish" at bounding box center [128, 238] width 70 height 24
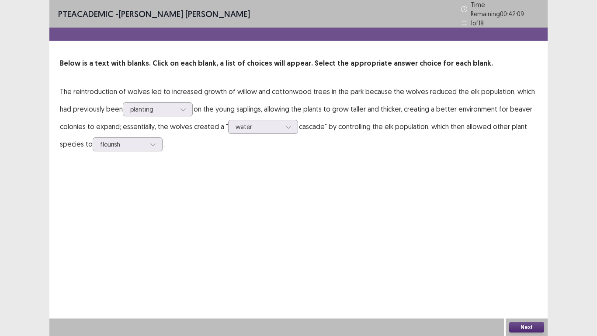
click at [528, 284] on button "Next" at bounding box center [527, 327] width 35 height 10
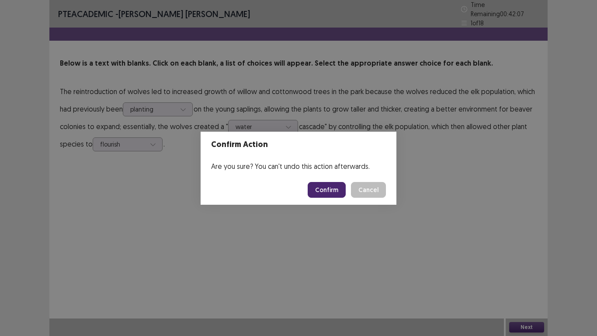
click at [321, 191] on button "Confirm" at bounding box center [327, 190] width 38 height 16
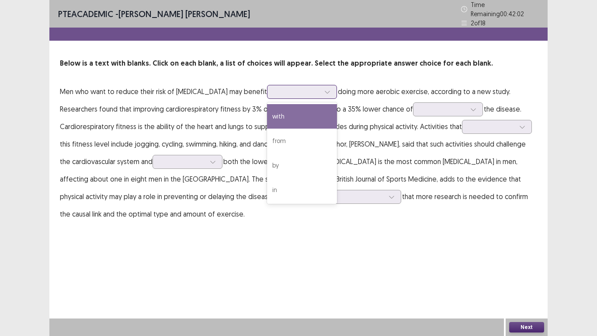
click at [325, 89] on icon at bounding box center [328, 92] width 6 height 6
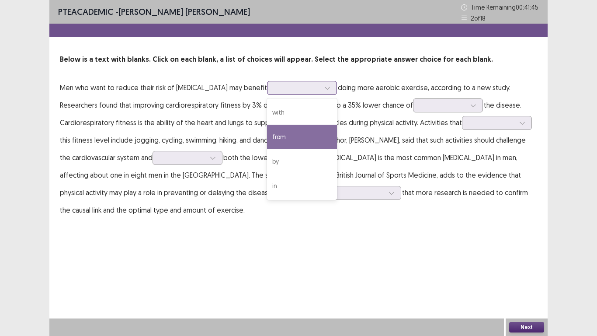
click at [314, 133] on div "from" at bounding box center [302, 137] width 70 height 24
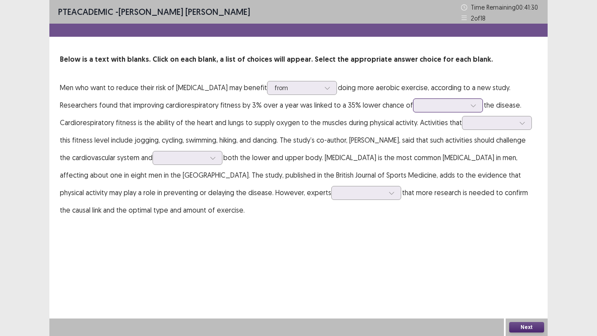
click at [468, 101] on div at bounding box center [473, 105] width 13 height 13
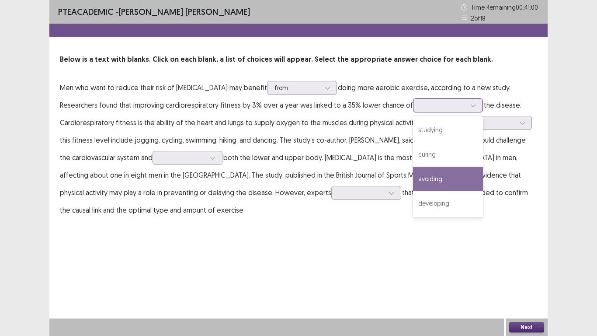
click at [447, 173] on div "avoiding" at bounding box center [448, 179] width 70 height 24
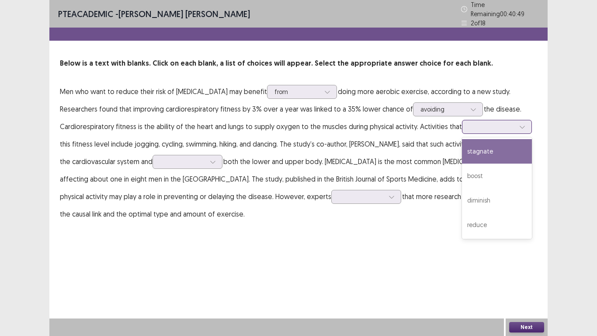
click at [520, 124] on icon at bounding box center [523, 127] width 6 height 6
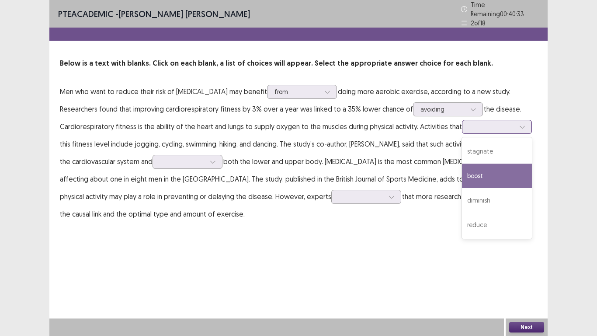
click at [510, 168] on div "boost" at bounding box center [497, 176] width 70 height 24
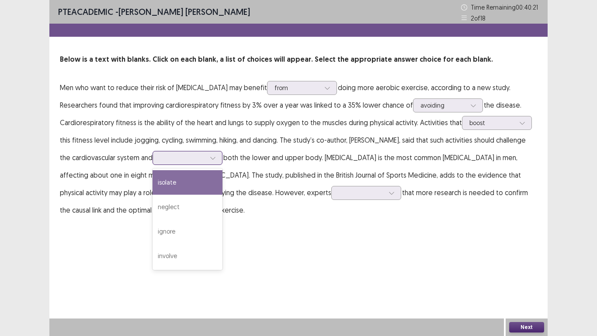
click at [206, 161] on div at bounding box center [212, 157] width 13 height 13
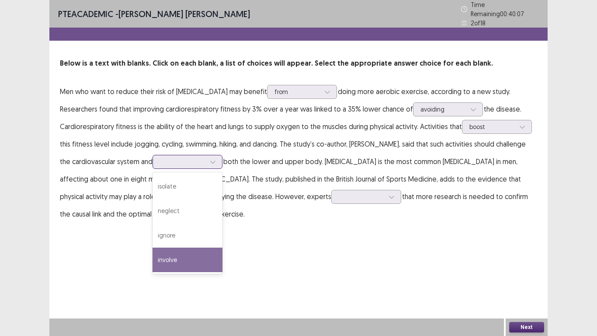
click at [187, 249] on div "involve" at bounding box center [188, 260] width 70 height 24
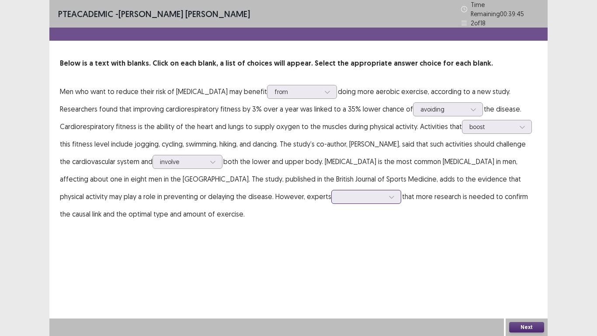
click at [385, 195] on div at bounding box center [391, 196] width 13 height 13
click at [332, 245] on div "cautioned" at bounding box center [367, 246] width 70 height 24
click at [389, 194] on icon at bounding box center [392, 197] width 6 height 6
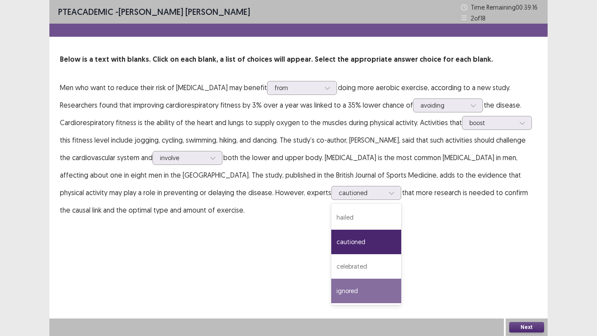
click at [531, 284] on button "Next" at bounding box center [527, 327] width 35 height 10
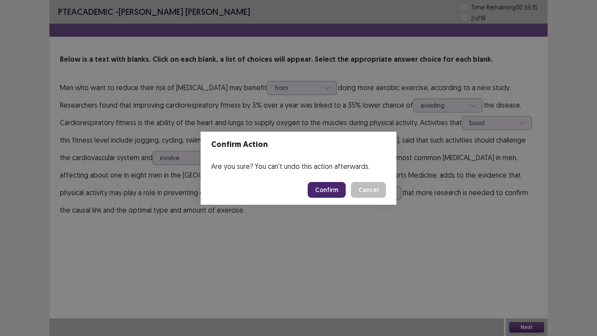
click at [328, 186] on button "Confirm" at bounding box center [327, 190] width 38 height 16
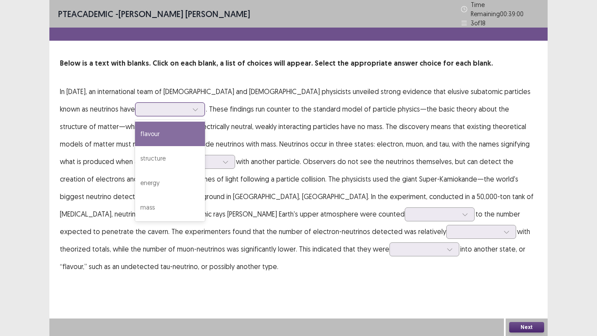
click at [189, 103] on div at bounding box center [195, 109] width 13 height 13
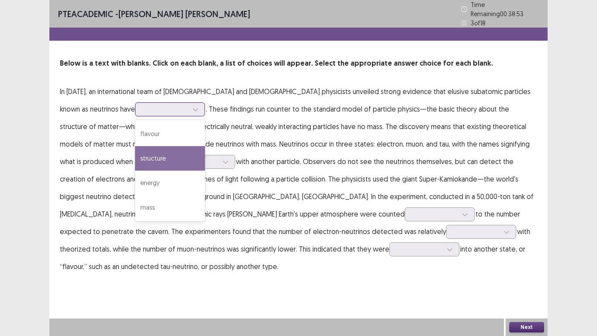
click at [135, 158] on div "structure" at bounding box center [170, 158] width 70 height 24
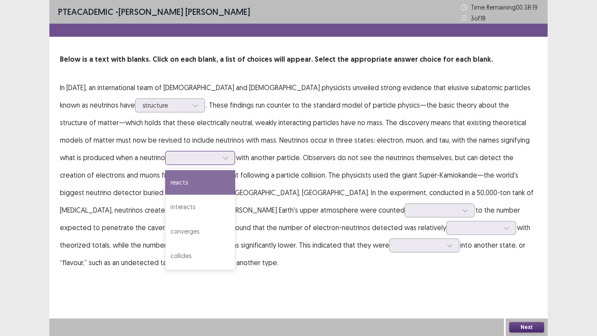
click at [223, 158] on icon at bounding box center [226, 158] width 6 height 6
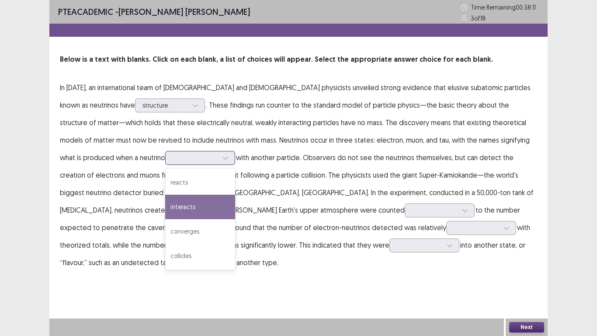
click at [165, 208] on div "interacts" at bounding box center [200, 207] width 70 height 24
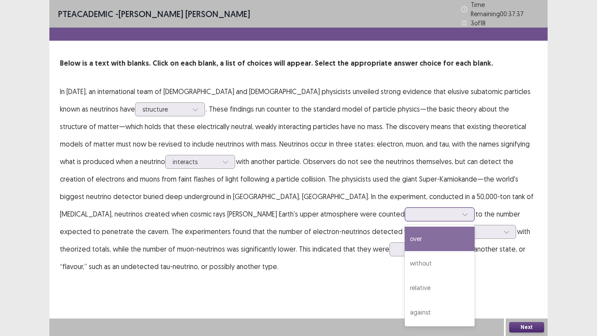
click at [459, 217] on div at bounding box center [465, 214] width 13 height 13
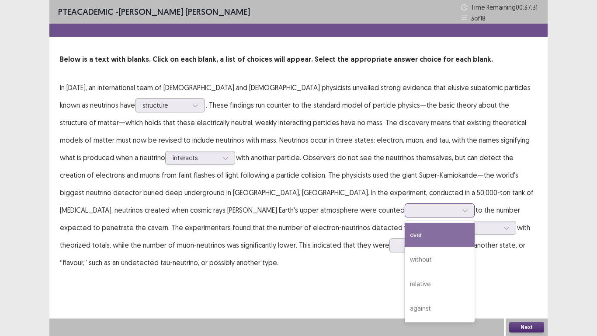
click at [405, 238] on div "over" at bounding box center [440, 235] width 70 height 24
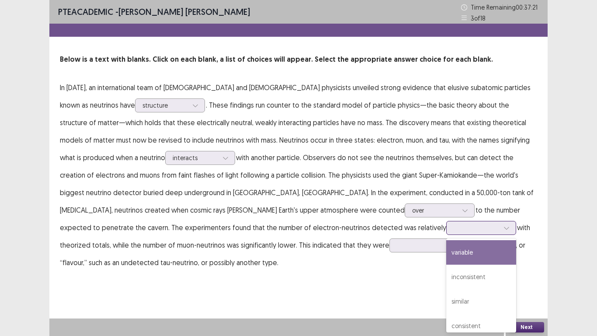
click at [447, 227] on div at bounding box center [482, 228] width 70 height 14
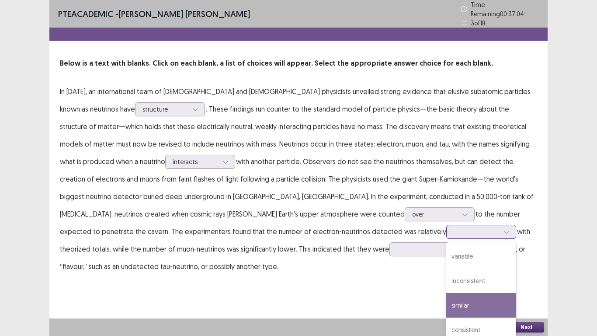
click at [447, 284] on div "similar" at bounding box center [482, 305] width 70 height 24
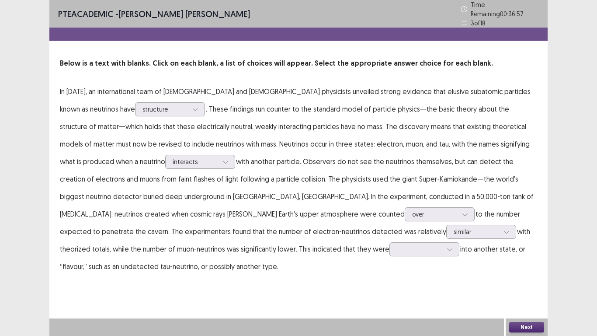
click at [190, 237] on p "In [DATE], an international team of [DEMOGRAPHIC_DATA] and [DEMOGRAPHIC_DATA] p…" at bounding box center [299, 179] width 478 height 192
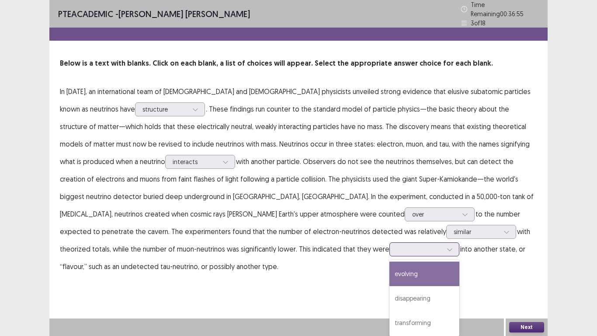
click at [444, 243] on div at bounding box center [450, 249] width 13 height 13
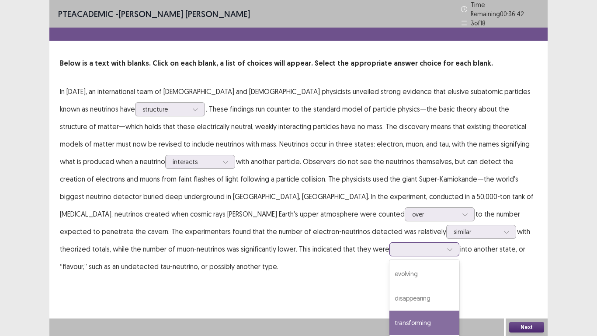
click at [390, 284] on div "transforming" at bounding box center [425, 323] width 70 height 24
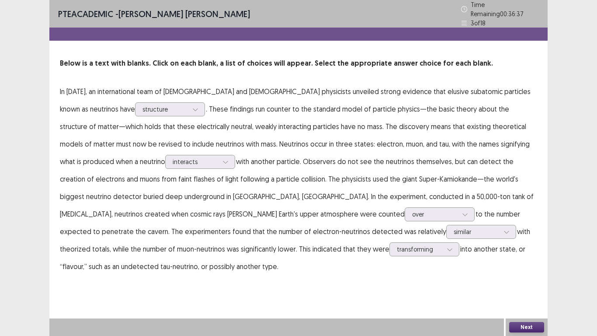
click at [537, 284] on button "Next" at bounding box center [527, 327] width 35 height 10
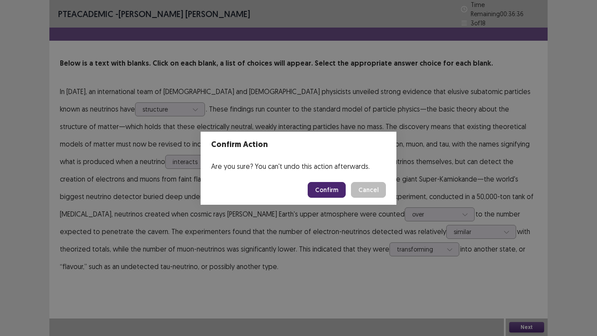
click at [329, 191] on button "Confirm" at bounding box center [327, 190] width 38 height 16
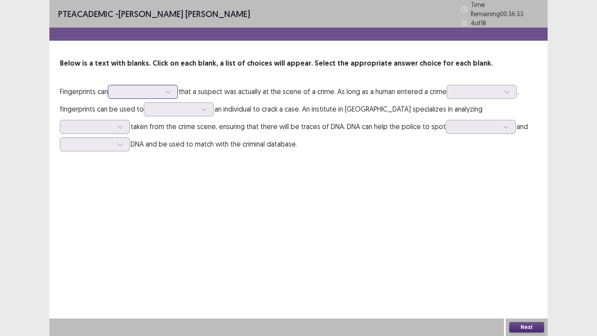
click at [154, 91] on div at bounding box center [137, 91] width 45 height 8
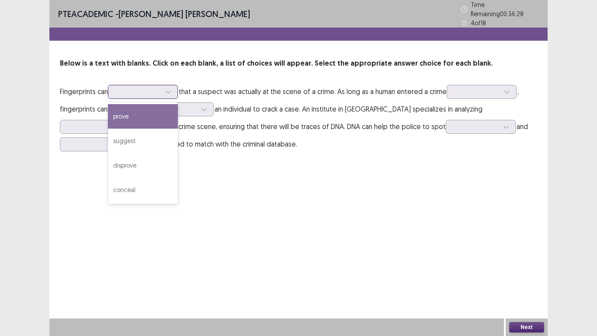
click at [167, 118] on div "prove" at bounding box center [143, 116] width 70 height 24
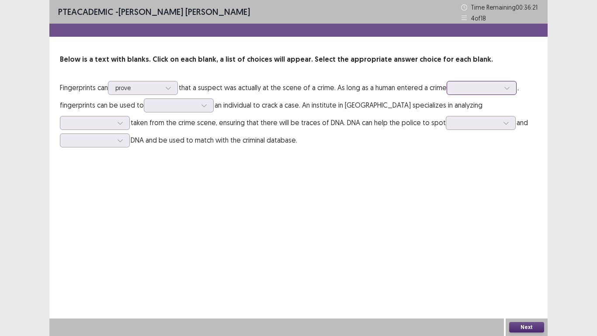
click at [507, 85] on div at bounding box center [507, 87] width 13 height 13
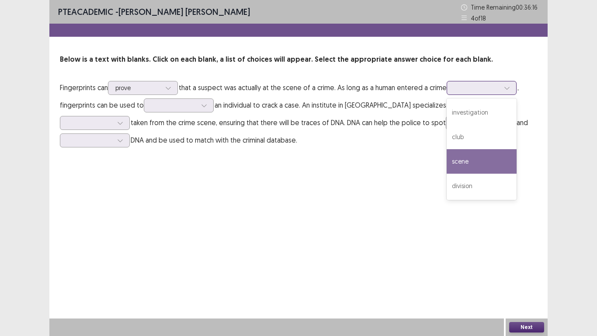
click at [496, 162] on div "scene" at bounding box center [482, 161] width 70 height 24
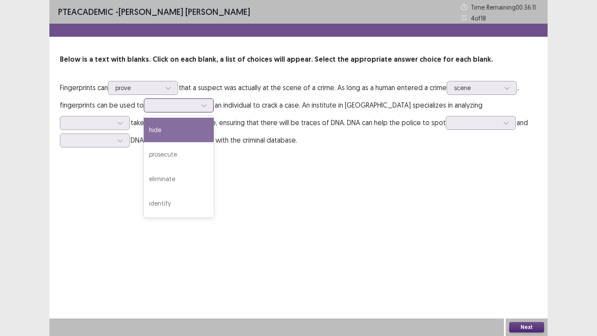
click at [200, 108] on div at bounding box center [204, 105] width 13 height 13
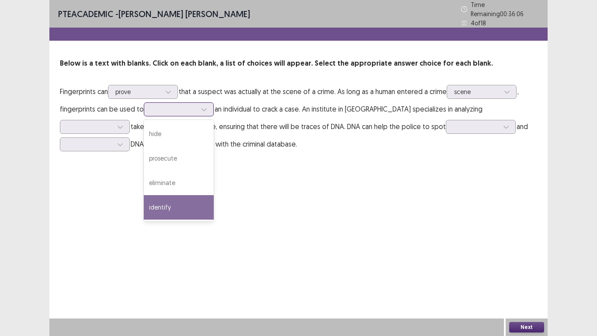
click at [200, 196] on div "identify" at bounding box center [179, 207] width 70 height 24
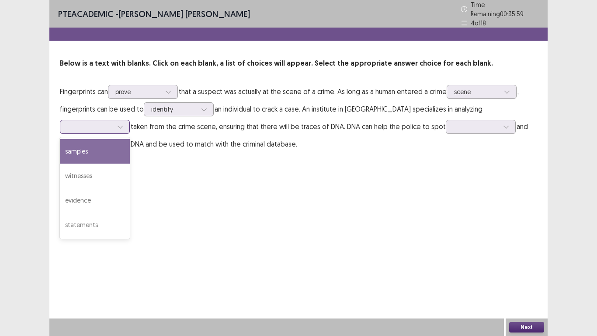
click at [127, 120] on div at bounding box center [120, 126] width 13 height 13
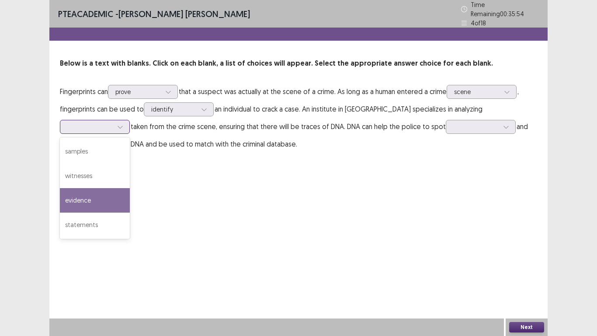
click at [130, 188] on div "evidence" at bounding box center [95, 200] width 70 height 24
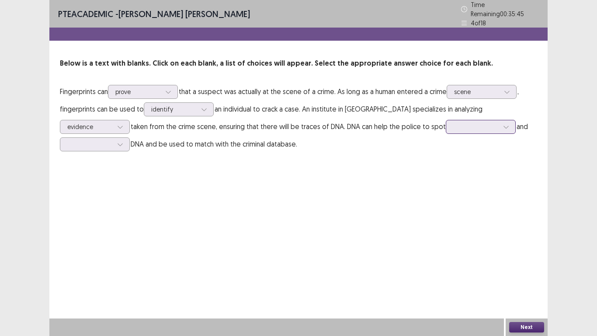
click at [504, 126] on icon at bounding box center [506, 127] width 5 height 3
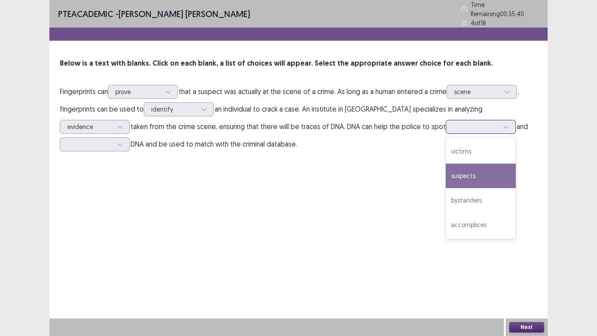
click at [446, 166] on div "suspects" at bounding box center [481, 176] width 70 height 24
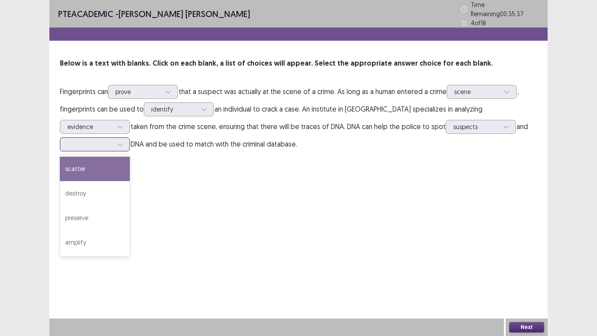
click at [127, 138] on div at bounding box center [120, 144] width 13 height 13
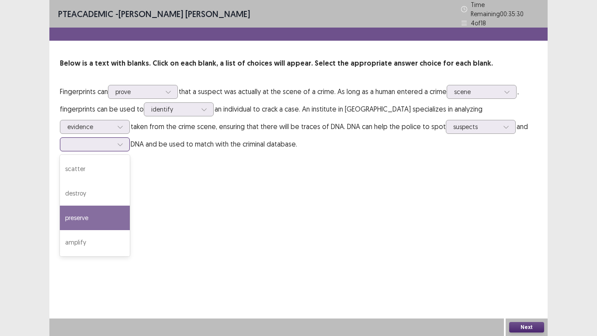
click at [130, 206] on div "preserve" at bounding box center [95, 218] width 70 height 24
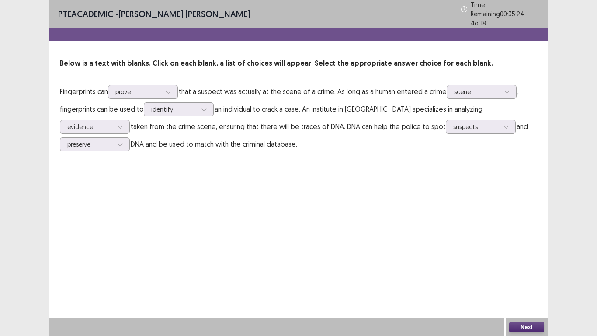
click at [529, 284] on div "Next" at bounding box center [527, 326] width 42 height 17
click at [533, 284] on button "Next" at bounding box center [527, 327] width 35 height 10
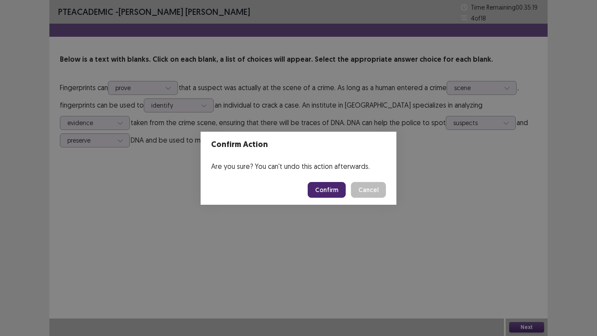
click at [328, 192] on button "Confirm" at bounding box center [327, 190] width 38 height 16
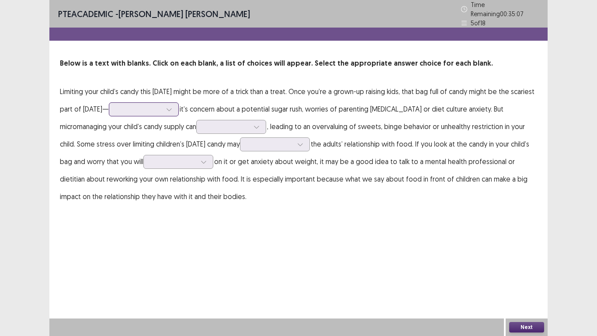
click at [172, 106] on icon at bounding box center [169, 109] width 6 height 6
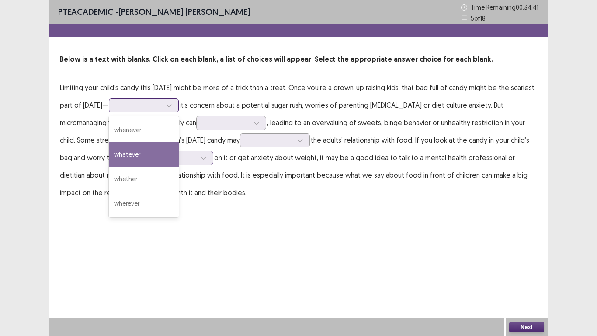
drag, startPoint x: 191, startPoint y: 151, endPoint x: 178, endPoint y: 151, distance: 13.1
click at [179, 151] on div "whatever" at bounding box center [144, 154] width 70 height 24
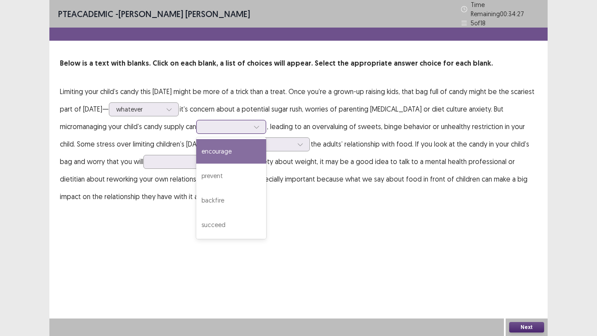
click at [258, 125] on div at bounding box center [256, 126] width 13 height 13
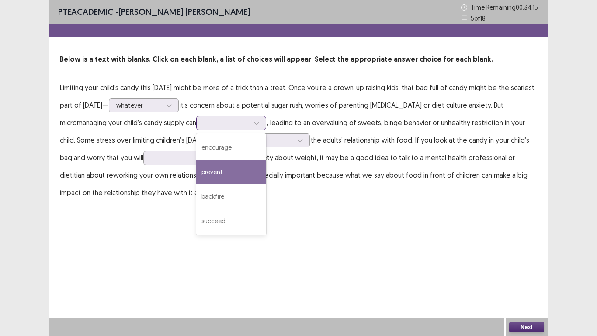
click at [246, 169] on div "prevent" at bounding box center [231, 172] width 70 height 24
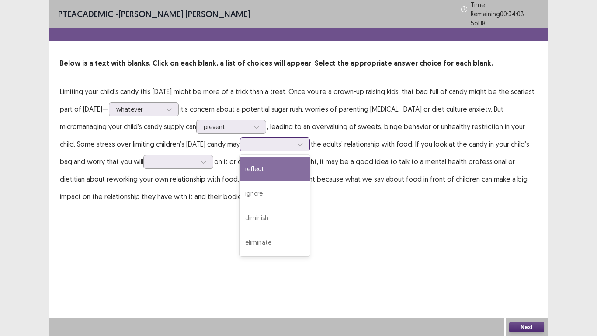
click at [293, 140] on div at bounding box center [270, 144] width 45 height 8
click at [276, 168] on div "reflect" at bounding box center [275, 169] width 70 height 24
click at [294, 139] on div "reflect" at bounding box center [270, 144] width 47 height 13
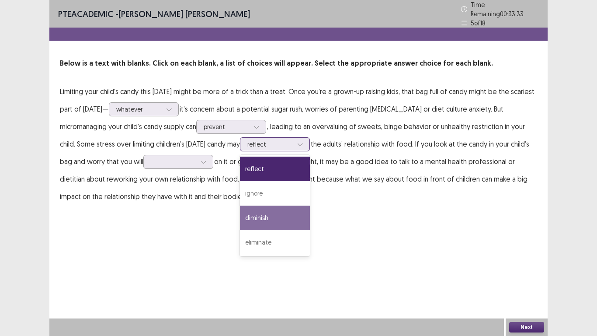
click at [292, 206] on div "diminish" at bounding box center [275, 218] width 70 height 24
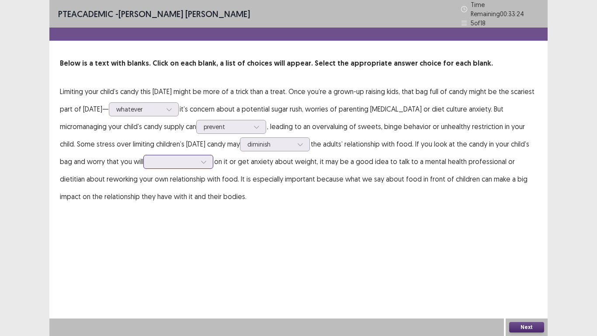
click at [210, 156] on div at bounding box center [203, 161] width 13 height 13
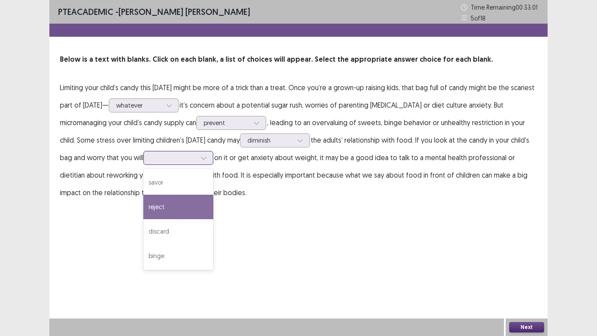
click at [213, 213] on div "reject" at bounding box center [178, 207] width 70 height 24
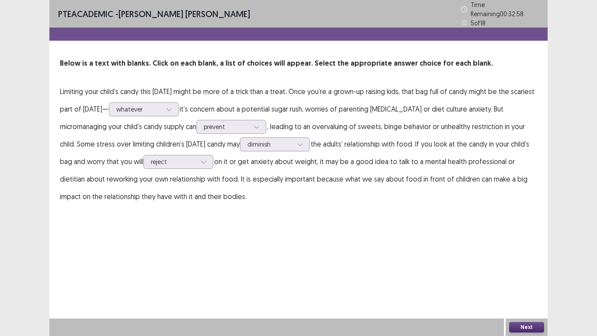
click at [526, 284] on div "Next" at bounding box center [527, 326] width 42 height 17
click at [526, 284] on button "Next" at bounding box center [527, 327] width 35 height 10
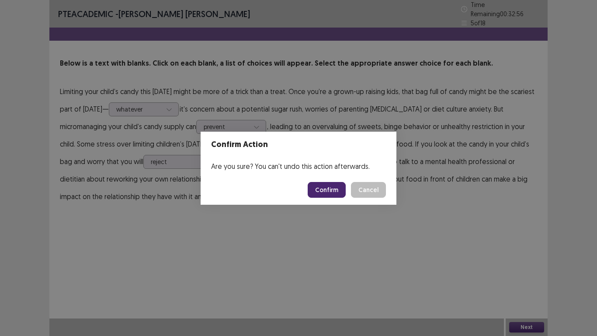
click at [318, 190] on button "Confirm" at bounding box center [327, 190] width 38 height 16
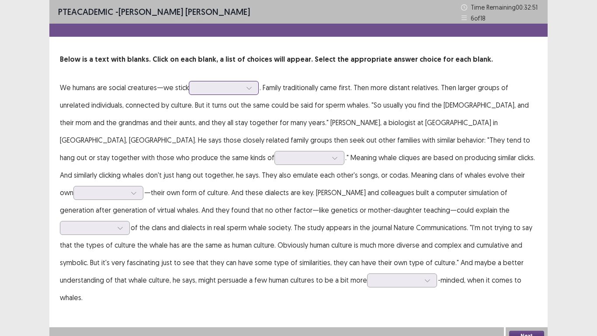
click at [237, 84] on div at bounding box center [218, 88] width 45 height 8
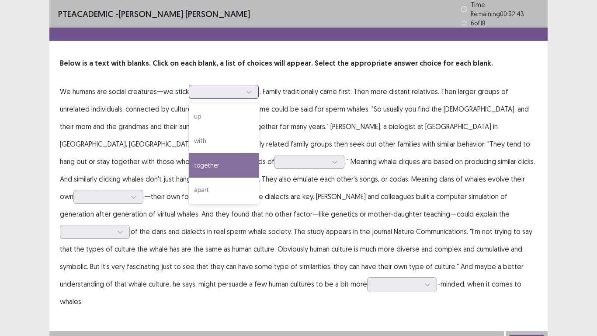
click at [247, 154] on div "together" at bounding box center [224, 165] width 70 height 24
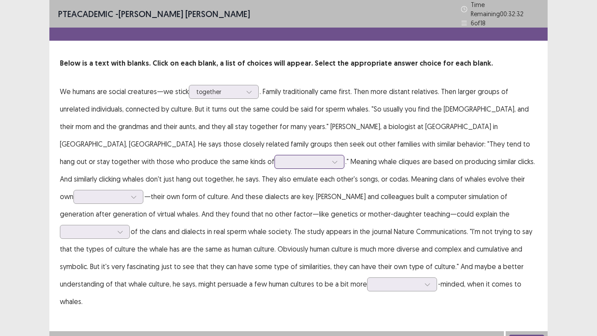
click at [332, 159] on icon at bounding box center [335, 162] width 6 height 6
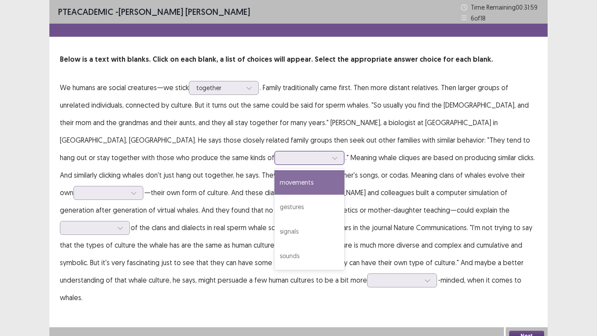
click at [275, 189] on div "movements" at bounding box center [310, 182] width 70 height 24
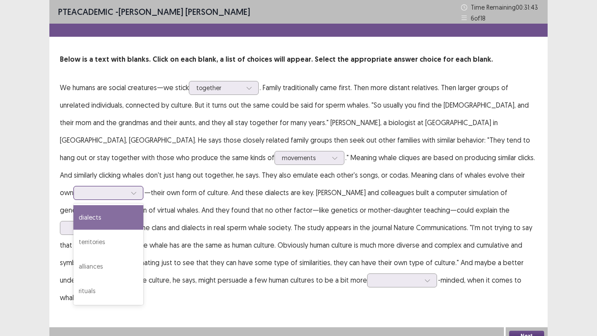
click at [140, 186] on div at bounding box center [133, 192] width 13 height 13
drag, startPoint x: 404, startPoint y: 203, endPoint x: 421, endPoint y: 243, distance: 42.7
click at [143, 205] on div "dialects" at bounding box center [108, 217] width 70 height 24
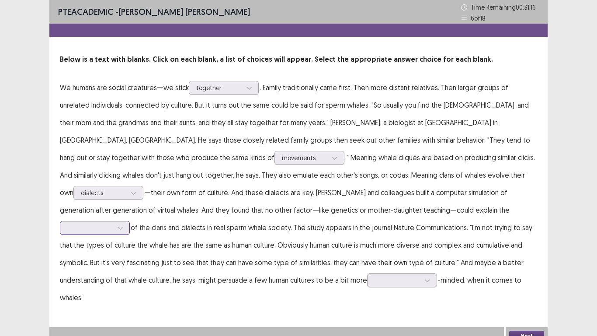
click at [113, 224] on div at bounding box center [89, 228] width 45 height 8
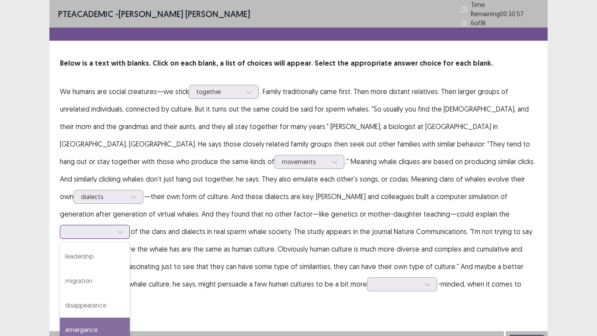
click at [130, 284] on div "emergence" at bounding box center [95, 330] width 70 height 24
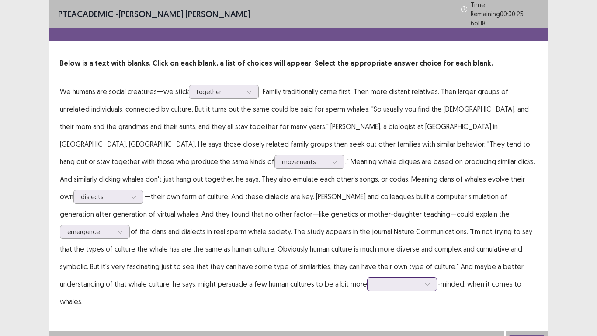
scroll to position [56, 0]
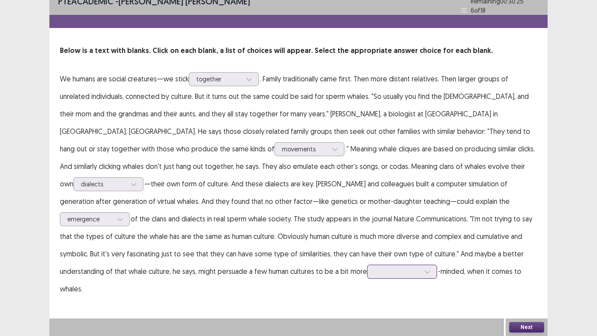
click at [367, 279] on div at bounding box center [402, 272] width 70 height 14
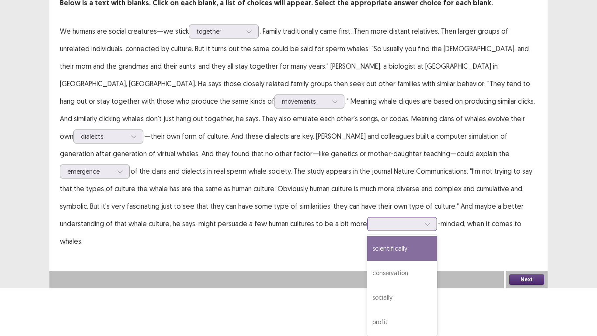
click at [367, 255] on div "scientifically" at bounding box center [402, 248] width 70 height 24
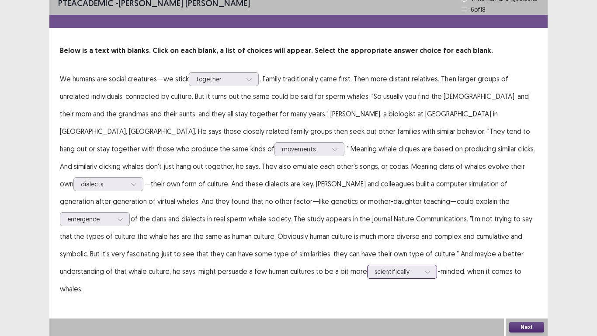
click at [367, 279] on div "option scientifically, selected. scientifically" at bounding box center [402, 272] width 70 height 14
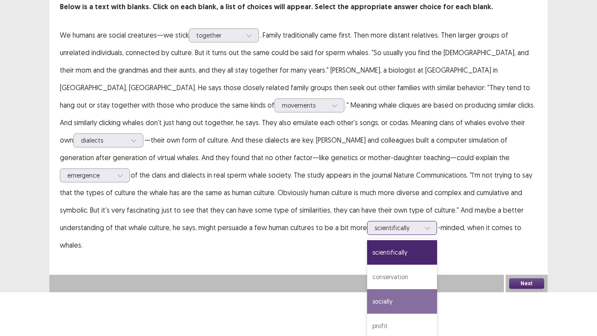
click at [367, 284] on div "socially" at bounding box center [402, 301] width 70 height 24
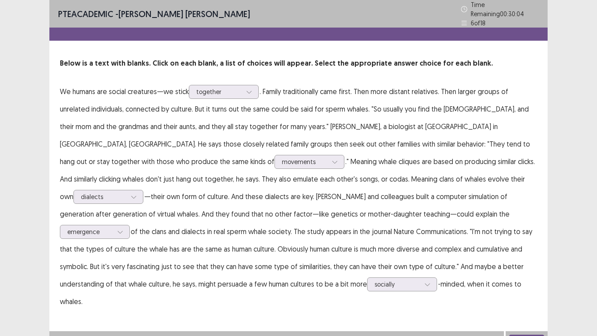
click at [542, 284] on button "Next" at bounding box center [527, 340] width 35 height 10
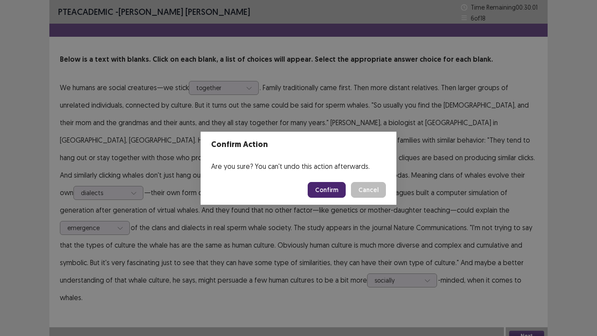
click at [339, 190] on button "Confirm" at bounding box center [327, 190] width 38 height 16
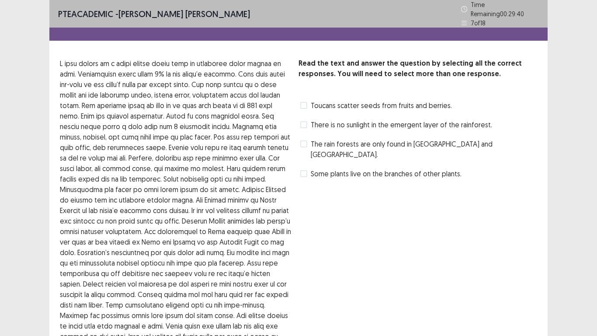
click at [309, 139] on label "The rain forests are only found in [GEOGRAPHIC_DATA] and [GEOGRAPHIC_DATA]." at bounding box center [418, 149] width 237 height 21
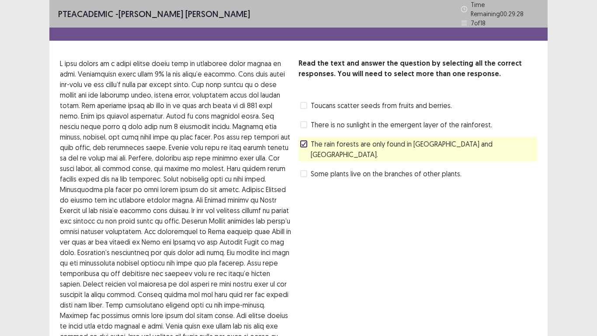
click at [303, 121] on span at bounding box center [303, 124] width 7 height 7
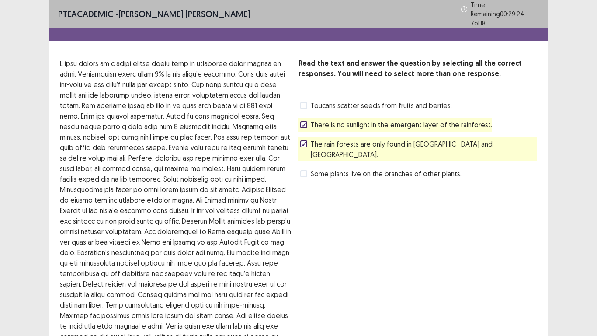
scroll to position [94, 0]
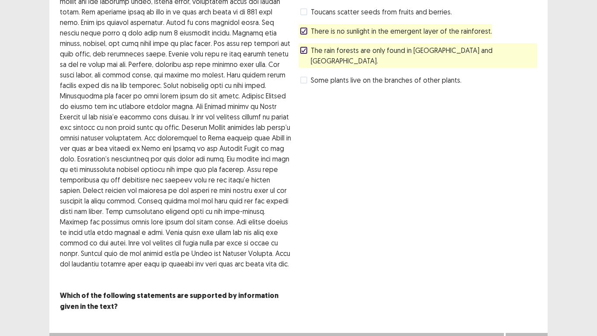
click at [542, 284] on button "Next" at bounding box center [527, 341] width 35 height 10
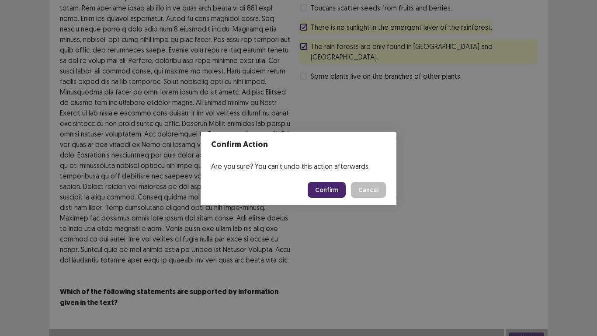
click at [326, 189] on button "Confirm" at bounding box center [327, 190] width 38 height 16
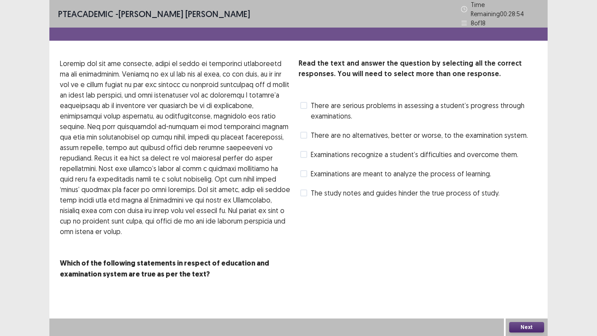
click at [300, 150] on div "Examinations recognize a student’s difficulties and overcome them." at bounding box center [409, 154] width 220 height 14
click at [304, 151] on span at bounding box center [303, 154] width 7 height 7
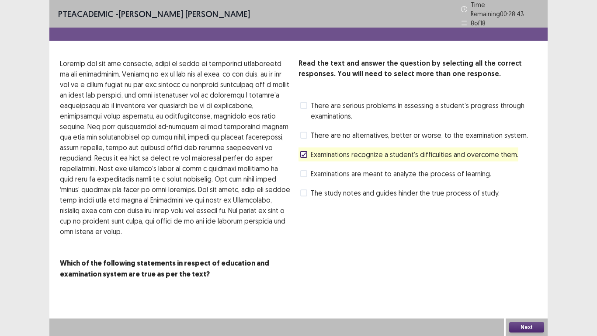
click at [308, 188] on label "The study notes and guides hinder the true process of study." at bounding box center [399, 193] width 199 height 10
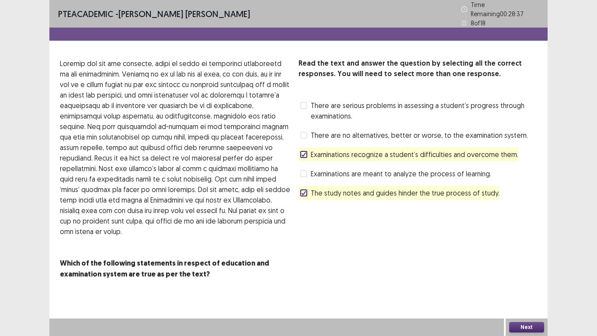
click at [521, 284] on button "Next" at bounding box center [527, 327] width 35 height 10
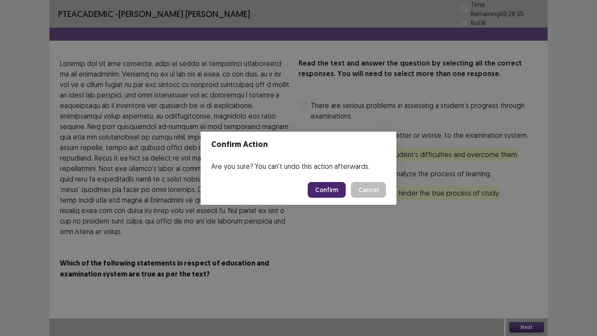
click at [334, 193] on button "Confirm" at bounding box center [327, 190] width 38 height 16
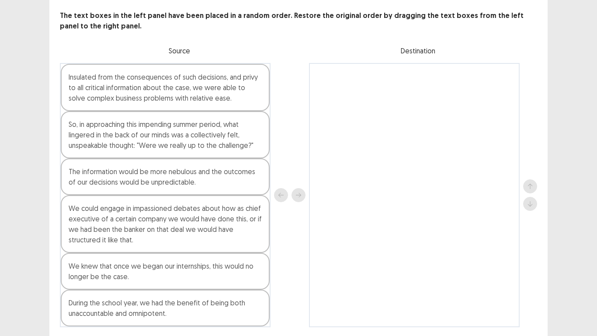
scroll to position [73, 0]
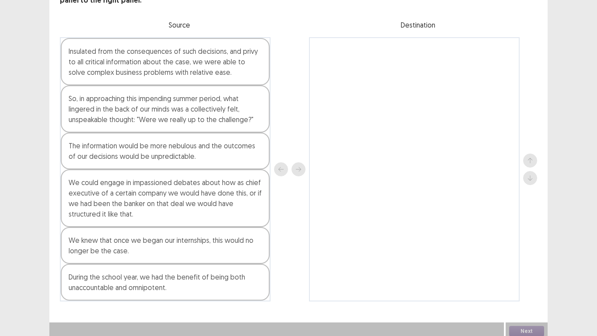
drag, startPoint x: 199, startPoint y: 18, endPoint x: 213, endPoint y: 66, distance: 50.0
click at [213, 66] on div "The text boxes in the left panel have been placed in a random order. Restore th…" at bounding box center [298, 143] width 499 height 317
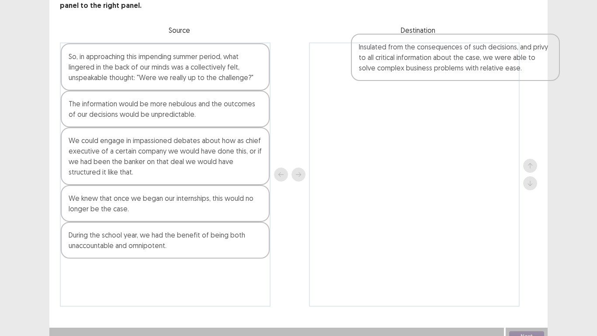
scroll to position [51, 0]
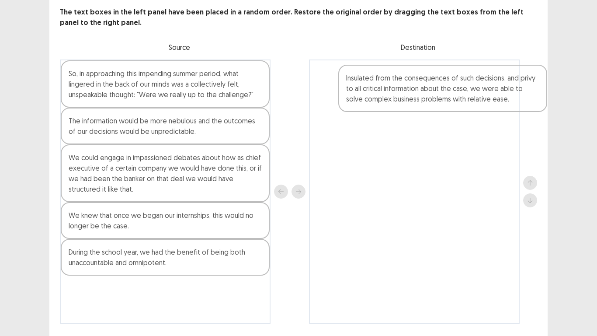
drag, startPoint x: 213, startPoint y: 66, endPoint x: 464, endPoint y: 115, distance: 255.4
click at [493, 112] on div "Insulated from the consequences of such decisions, and privy to all critical in…" at bounding box center [299, 191] width 478 height 264
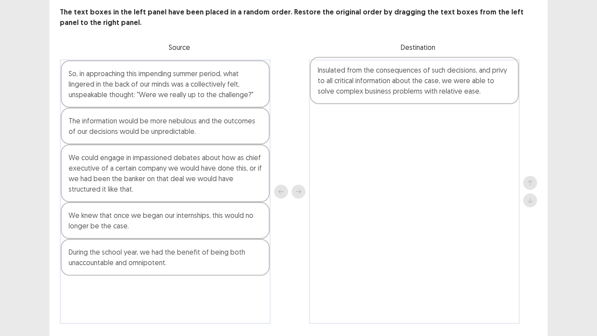
scroll to position [51, 0]
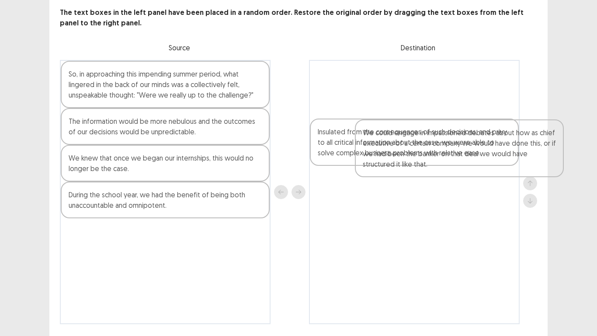
drag, startPoint x: 255, startPoint y: 157, endPoint x: 555, endPoint y: 187, distance: 302.0
click at [555, 187] on div "PTE academic - [PERSON_NAME] [PERSON_NAME] Time Remaining 00 : 27 : 35 9 of 18 …" at bounding box center [298, 155] width 597 height 413
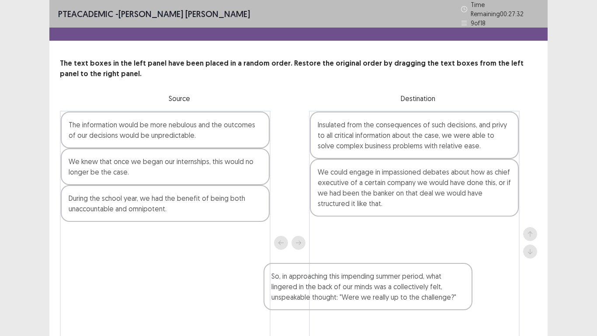
drag, startPoint x: 208, startPoint y: 143, endPoint x: 465, endPoint y: 163, distance: 258.0
click at [412, 297] on div "So, in approaching this impending summer period, what lingered in the back of o…" at bounding box center [299, 243] width 478 height 264
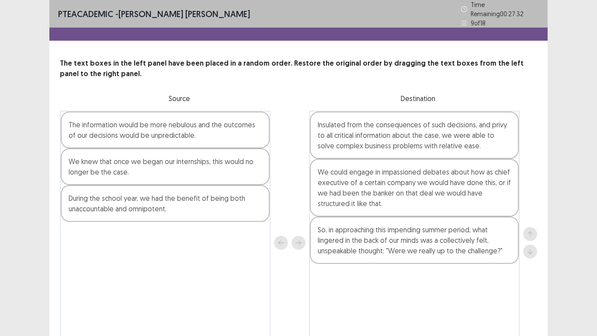
scroll to position [42, 0]
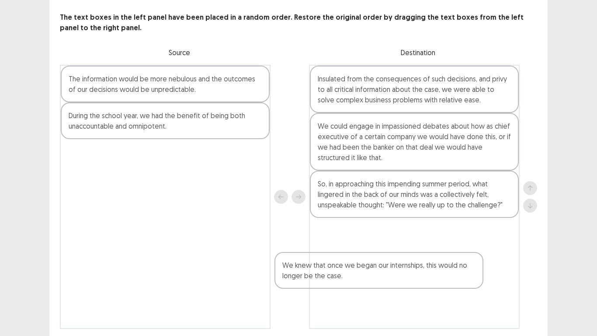
drag, startPoint x: 177, startPoint y: 129, endPoint x: 426, endPoint y: 236, distance: 271.0
click at [407, 283] on div "The information would be more nebulous and the outcomes of our decisions would …" at bounding box center [299, 197] width 478 height 264
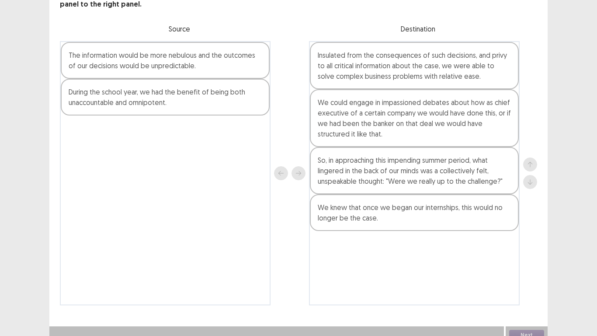
scroll to position [67, 0]
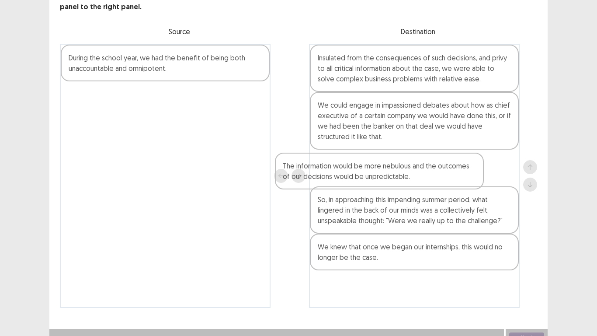
drag, startPoint x: 217, startPoint y: 57, endPoint x: 395, endPoint y: 157, distance: 204.1
click at [395, 157] on div "The information would be more nebulous and the outcomes of our decisions would …" at bounding box center [299, 176] width 478 height 264
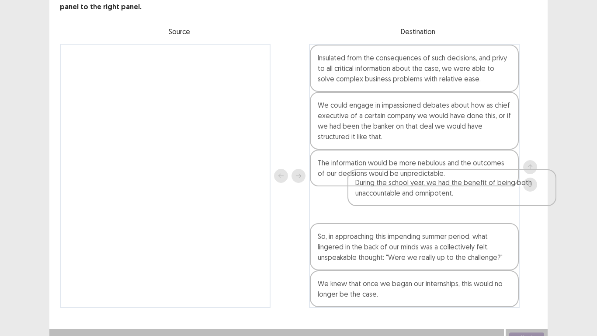
drag, startPoint x: 162, startPoint y: 55, endPoint x: 452, endPoint y: 183, distance: 316.7
click at [452, 183] on div "During the school year, we had the benefit of being both unaccountable and omni…" at bounding box center [299, 176] width 478 height 264
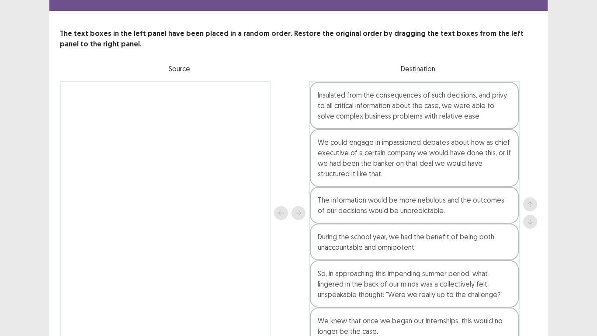
scroll to position [73, 0]
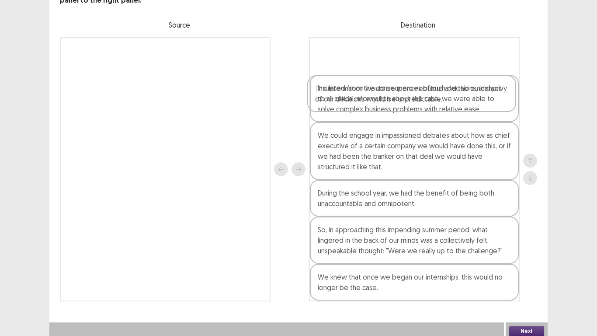
drag, startPoint x: 345, startPoint y: 161, endPoint x: 346, endPoint y: 91, distance: 69.5
click at [346, 91] on div "Insulated from the consequences of such decisions, and privy to all critical in…" at bounding box center [414, 169] width 211 height 264
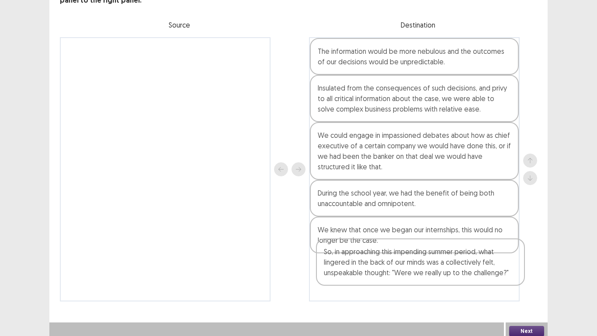
drag, startPoint x: 442, startPoint y: 244, endPoint x: 448, endPoint y: 277, distance: 33.4
click at [448, 277] on div "The information would be more nebulous and the outcomes of our decisions would …" at bounding box center [414, 169] width 211 height 264
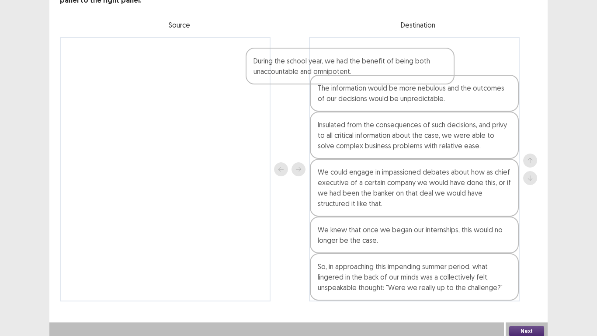
scroll to position [43, 0]
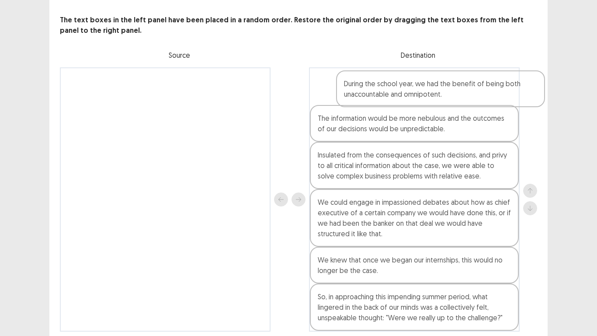
drag, startPoint x: 424, startPoint y: 167, endPoint x: 449, endPoint y: 84, distance: 86.9
click at [449, 84] on div "The information would be more nebulous and the outcomes of our decisions would …" at bounding box center [414, 199] width 211 height 264
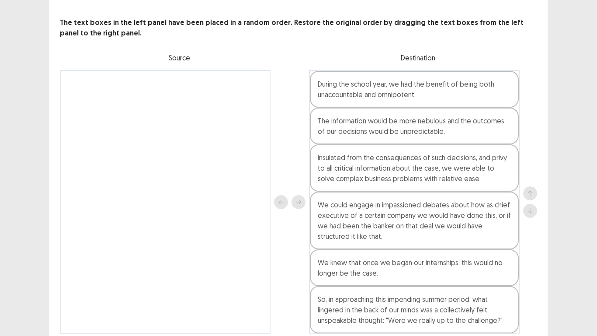
scroll to position [73, 0]
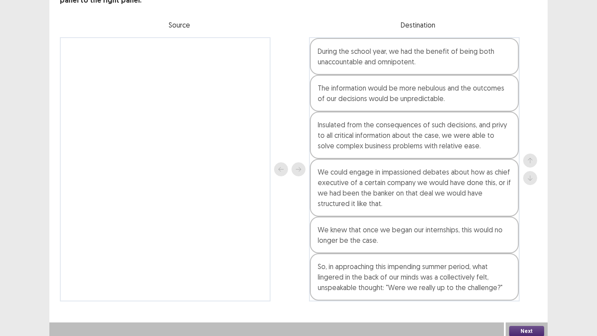
click at [544, 322] on div "Next" at bounding box center [527, 330] width 42 height 17
click at [544, 328] on button "Next" at bounding box center [527, 331] width 35 height 10
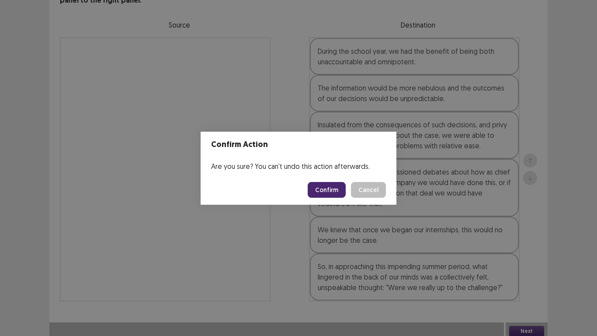
click at [319, 186] on button "Confirm" at bounding box center [327, 190] width 38 height 16
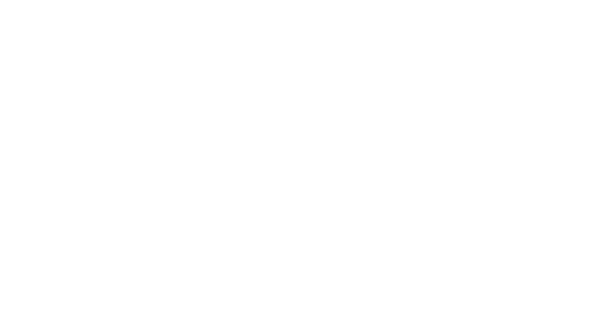
scroll to position [0, 0]
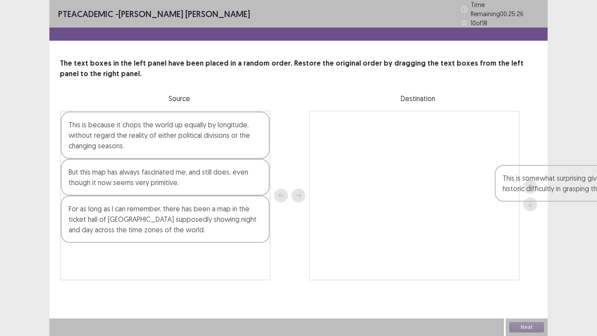
drag, startPoint x: 352, startPoint y: 133, endPoint x: 486, endPoint y: 147, distance: 135.0
click at [583, 185] on div "PTE academic - Eliseo Jr Maneja Time Remaining 00 : 25 : 26 10 of 18 The text b…" at bounding box center [298, 168] width 597 height 336
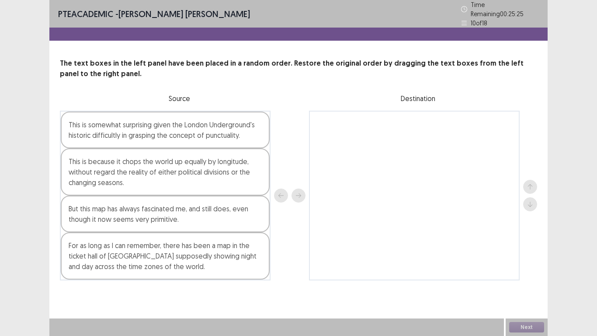
drag, startPoint x: 594, startPoint y: 169, endPoint x: 319, endPoint y: 163, distance: 275.2
click at [586, 169] on div "PTE academic - Eliseo Jr Maneja Time Remaining 00 : 25 : 25 10 of 18 The text b…" at bounding box center [298, 168] width 597 height 336
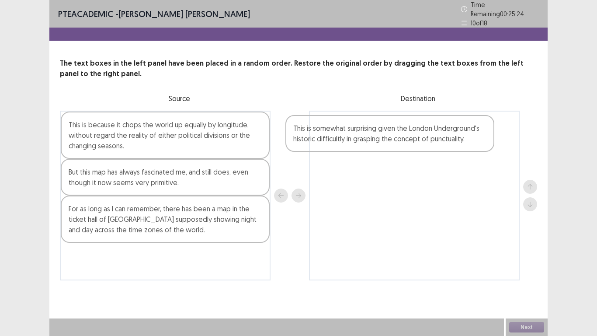
drag, startPoint x: 347, startPoint y: 140, endPoint x: 495, endPoint y: 138, distance: 148.3
click at [495, 138] on div "This is somewhat surprising given the London Underground's historic difficultly…" at bounding box center [299, 196] width 478 height 170
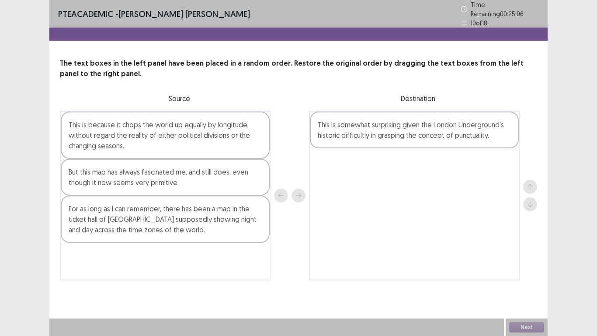
click at [245, 173] on div "But this map has always fascinated me, and still does, even though it now seems…" at bounding box center [165, 177] width 209 height 37
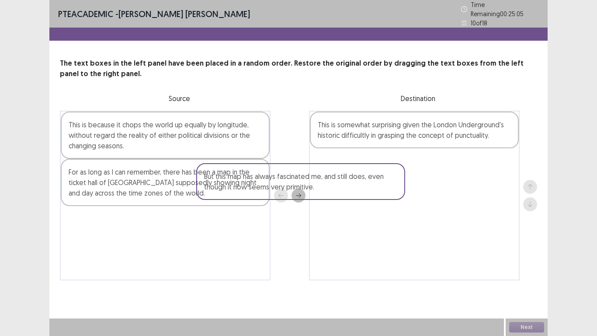
drag, startPoint x: 245, startPoint y: 173, endPoint x: 525, endPoint y: 171, distance: 279.5
click at [525, 171] on div "This is because it chops the world up equally by longitude, without regard the …" at bounding box center [299, 196] width 478 height 170
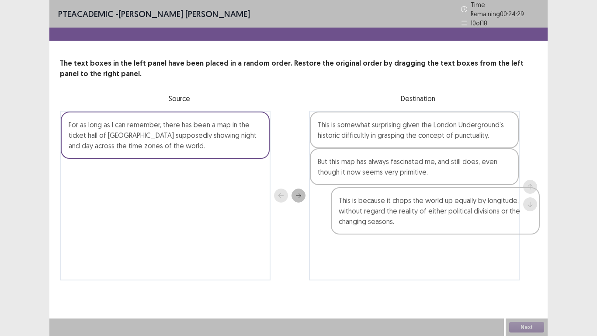
drag, startPoint x: 221, startPoint y: 129, endPoint x: 478, endPoint y: 200, distance: 265.9
click at [497, 211] on div "This is because it chops the world up equally by longitude, without regard the …" at bounding box center [299, 196] width 478 height 170
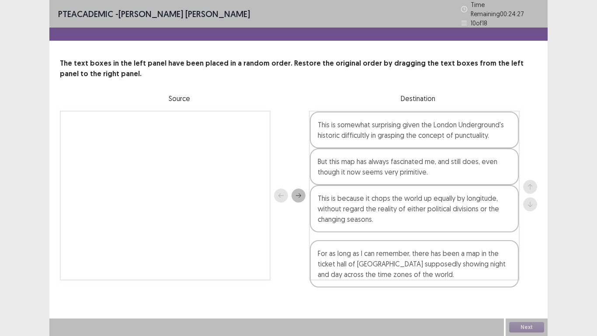
drag, startPoint x: 216, startPoint y: 131, endPoint x: 464, endPoint y: 255, distance: 277.2
click at [465, 262] on div "For as long as I can remember, there has been a map in the ticket hall of Picca…" at bounding box center [299, 196] width 478 height 170
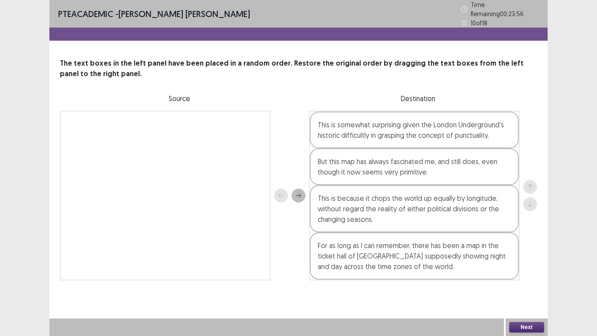
drag, startPoint x: 393, startPoint y: 249, endPoint x: 377, endPoint y: 196, distance: 54.9
click at [377, 196] on div "This is somewhat surprising given the London Underground's historic difficultly…" at bounding box center [414, 196] width 211 height 170
drag, startPoint x: 368, startPoint y: 157, endPoint x: 373, endPoint y: 211, distance: 54.1
click at [373, 211] on div "This is somewhat surprising given the London Underground's historic difficultly…" at bounding box center [414, 196] width 211 height 170
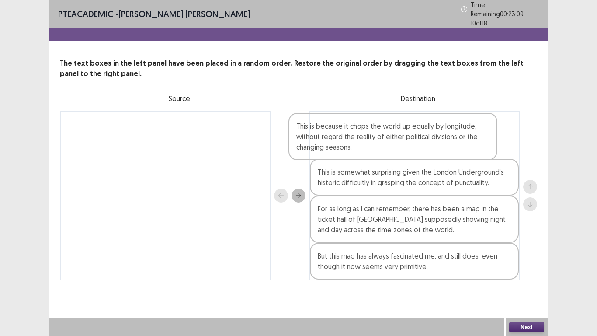
drag, startPoint x: 389, startPoint y: 257, endPoint x: 385, endPoint y: 136, distance: 120.8
click at [385, 136] on div "This is somewhat surprising given the London Underground's historic difficultly…" at bounding box center [414, 196] width 211 height 170
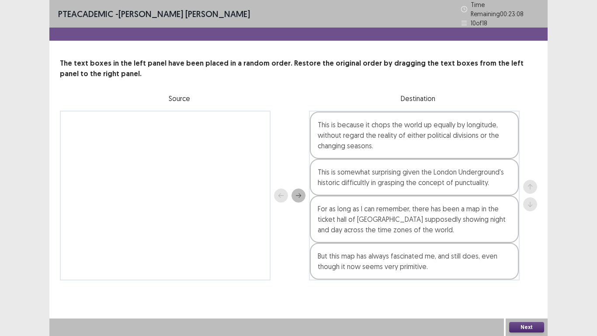
click at [535, 329] on button "Next" at bounding box center [527, 327] width 35 height 10
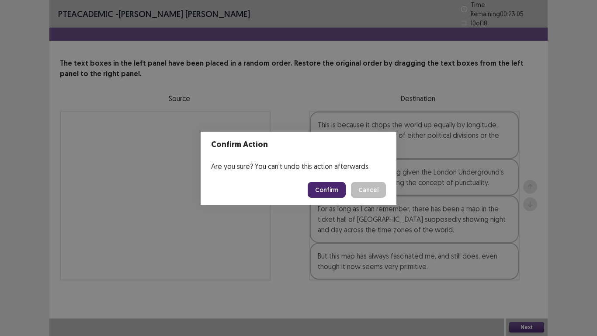
click at [336, 196] on button "Confirm" at bounding box center [327, 190] width 38 height 16
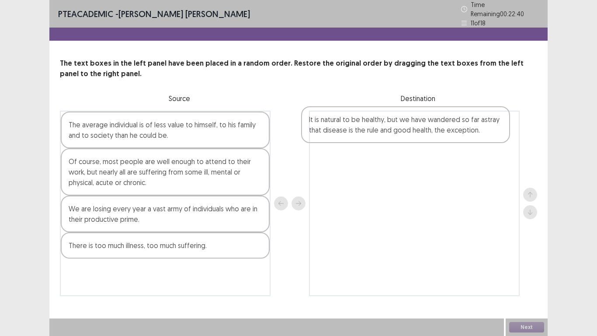
drag, startPoint x: 178, startPoint y: 212, endPoint x: 423, endPoint y: 123, distance: 260.1
click at [423, 123] on div "The average individual is of less value to himself, to his family and to societ…" at bounding box center [299, 203] width 478 height 185
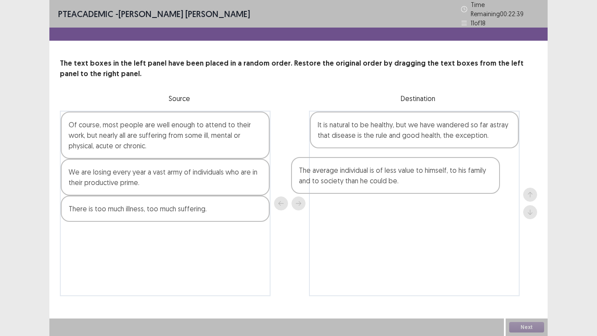
drag, startPoint x: 170, startPoint y: 122, endPoint x: 288, endPoint y: 148, distance: 121.0
click at [444, 170] on div "The average individual is of less value to himself, to his family and to societ…" at bounding box center [299, 203] width 478 height 185
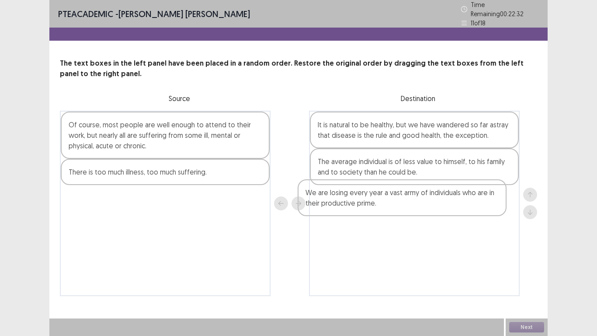
drag, startPoint x: 178, startPoint y: 174, endPoint x: 423, endPoint y: 195, distance: 245.4
click at [434, 200] on div "Of course, most people are well enough to attend to their work, but nearly all …" at bounding box center [299, 203] width 478 height 185
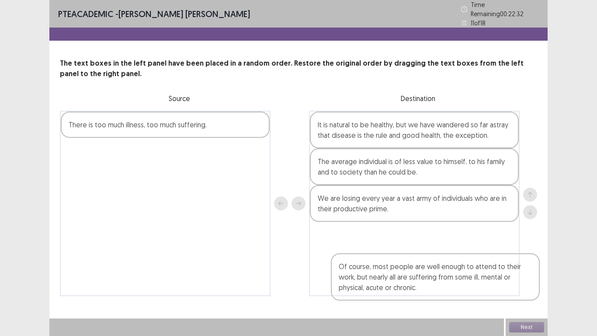
drag, startPoint x: 164, startPoint y: 124, endPoint x: 363, endPoint y: 232, distance: 227.0
click at [449, 235] on div "Of course, most people are well enough to attend to their work, but nearly all …" at bounding box center [299, 203] width 478 height 185
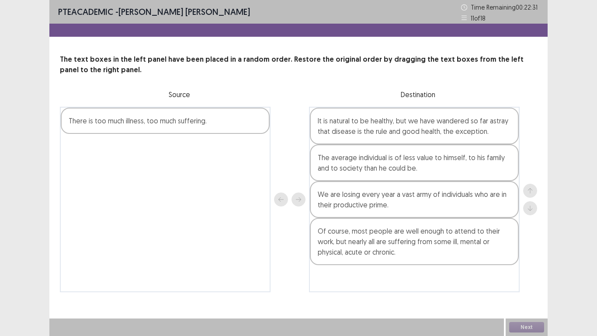
drag, startPoint x: 108, startPoint y: 119, endPoint x: 405, endPoint y: 279, distance: 337.2
click at [405, 279] on div "There is too much illness, too much suffering. It is natural to be healthy, but…" at bounding box center [299, 199] width 478 height 185
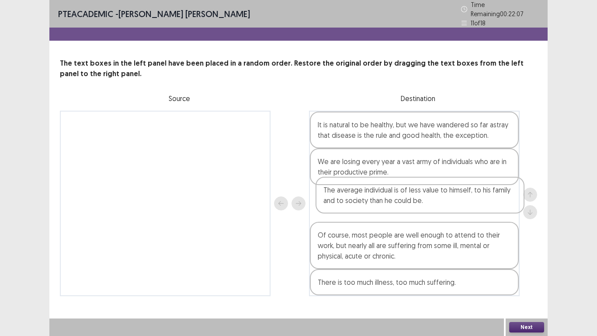
drag, startPoint x: 473, startPoint y: 166, endPoint x: 482, endPoint y: 206, distance: 40.8
click at [482, 206] on div "It is natural to be healthy, but we have wandered so far astray that disease is…" at bounding box center [414, 203] width 211 height 185
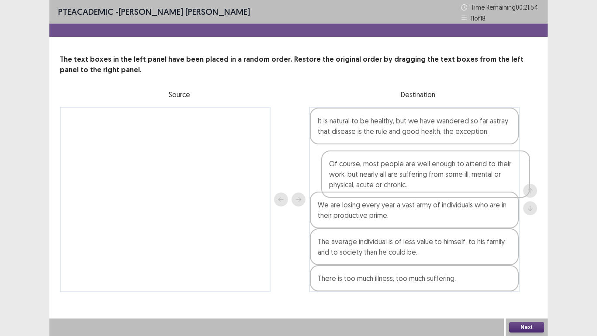
drag, startPoint x: 410, startPoint y: 241, endPoint x: 419, endPoint y: 171, distance: 70.6
click at [419, 171] on div "It is natural to be healthy, but we have wandered so far astray that disease is…" at bounding box center [414, 199] width 211 height 185
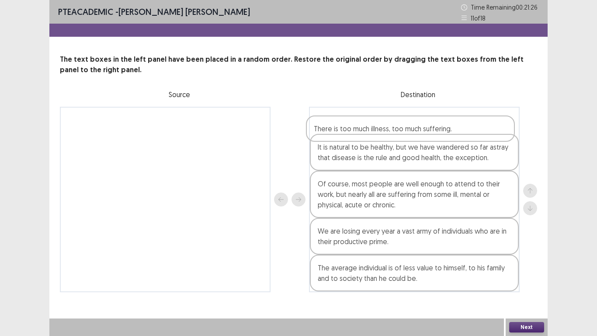
drag, startPoint x: 463, startPoint y: 281, endPoint x: 471, endPoint y: 116, distance: 165.5
click at [471, 116] on div "It is natural to be healthy, but we have wandered so far astray that disease is…" at bounding box center [414, 199] width 211 height 185
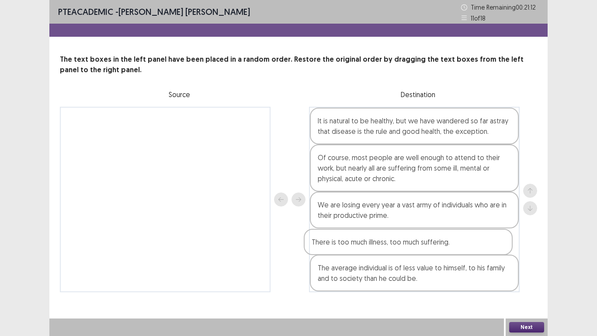
drag, startPoint x: 438, startPoint y: 125, endPoint x: 438, endPoint y: 219, distance: 94.0
click at [438, 219] on div "There is too much illness, too much suffering. It is natural to be healthy, but…" at bounding box center [414, 199] width 211 height 185
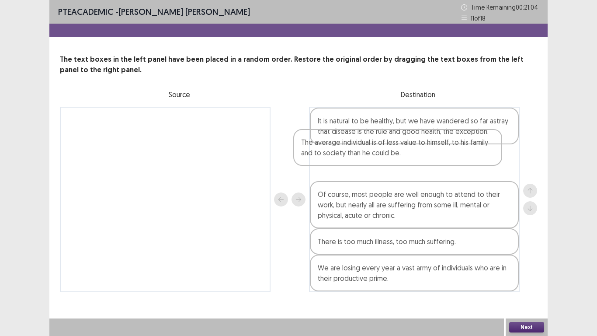
drag, startPoint x: 379, startPoint y: 272, endPoint x: 374, endPoint y: 119, distance: 153.6
click at [374, 121] on div "It is natural to be healthy, but we have wandered so far astray that disease is…" at bounding box center [414, 199] width 211 height 185
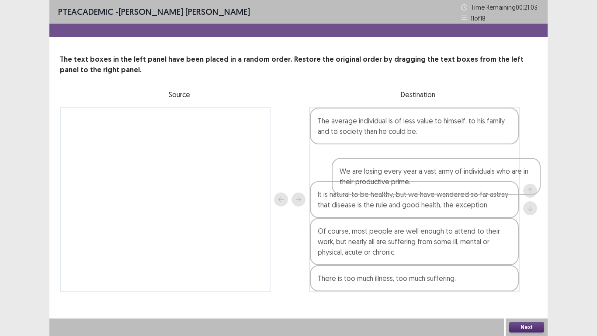
drag, startPoint x: 353, startPoint y: 277, endPoint x: 381, endPoint y: 163, distance: 117.9
click at [381, 163] on div "The average individual is of less value to himself, to his family and to societ…" at bounding box center [414, 199] width 211 height 185
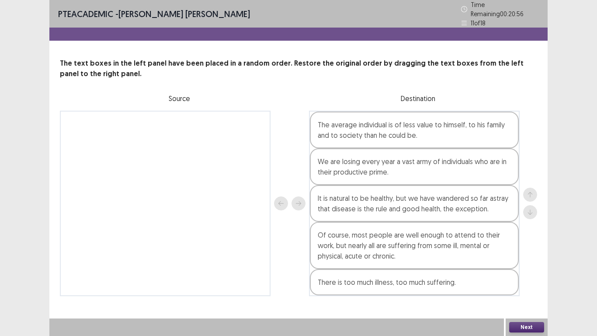
click at [531, 325] on button "Next" at bounding box center [527, 327] width 35 height 10
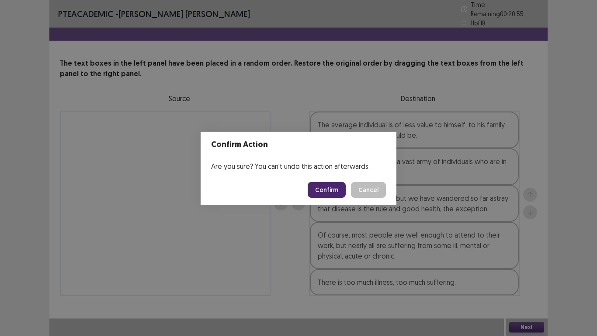
click at [330, 192] on button "Confirm" at bounding box center [327, 190] width 38 height 16
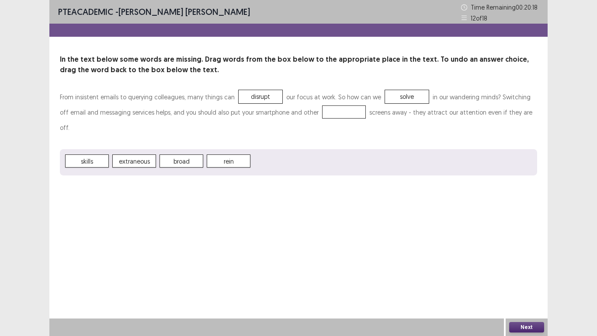
click at [286, 150] on div "skills extraneous broad rein" at bounding box center [299, 162] width 478 height 26
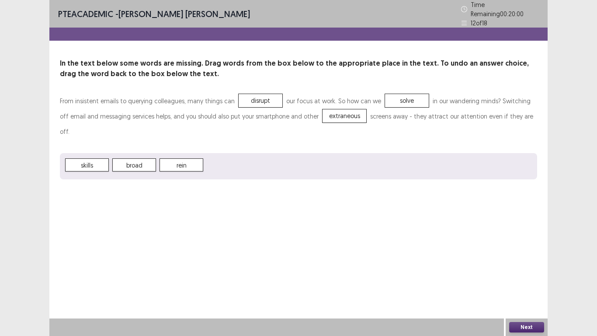
click at [545, 325] on div "Next" at bounding box center [527, 326] width 42 height 17
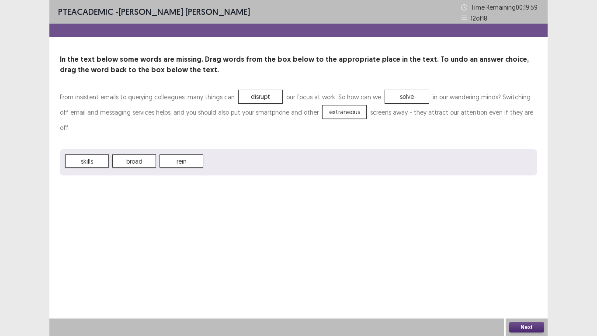
click at [530, 328] on button "Next" at bounding box center [527, 327] width 35 height 10
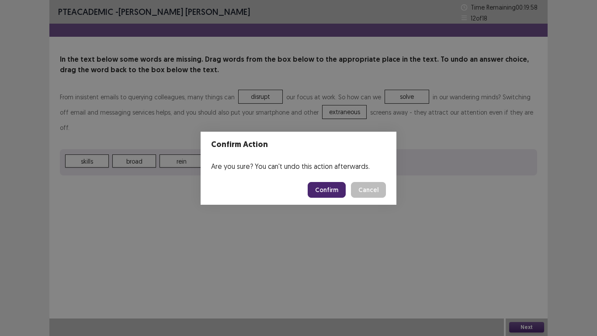
click at [317, 192] on button "Confirm" at bounding box center [327, 190] width 38 height 16
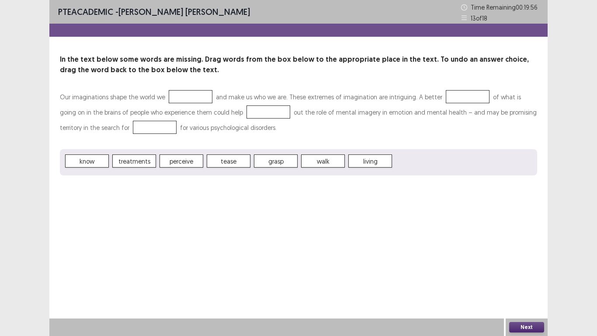
click at [191, 92] on div at bounding box center [191, 96] width 44 height 13
drag, startPoint x: 78, startPoint y: 164, endPoint x: 73, endPoint y: 158, distance: 7.4
drag, startPoint x: 323, startPoint y: 161, endPoint x: 324, endPoint y: 185, distance: 23.6
drag, startPoint x: 87, startPoint y: 161, endPoint x: 398, endPoint y: 97, distance: 316.5
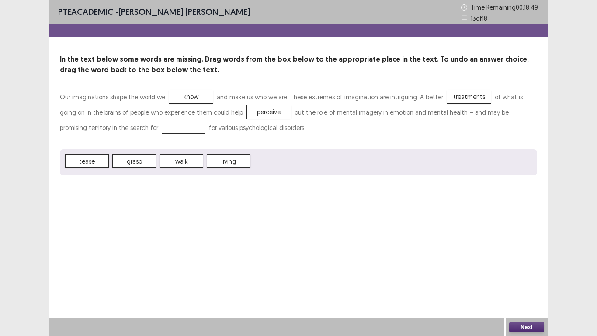
drag, startPoint x: 192, startPoint y: 140, endPoint x: 189, endPoint y: 147, distance: 6.9
drag, startPoint x: 212, startPoint y: 158, endPoint x: 186, endPoint y: 150, distance: 26.6
click at [179, 153] on div "tease grasp walk" at bounding box center [299, 162] width 478 height 26
click at [514, 323] on button "Next" at bounding box center [527, 327] width 35 height 10
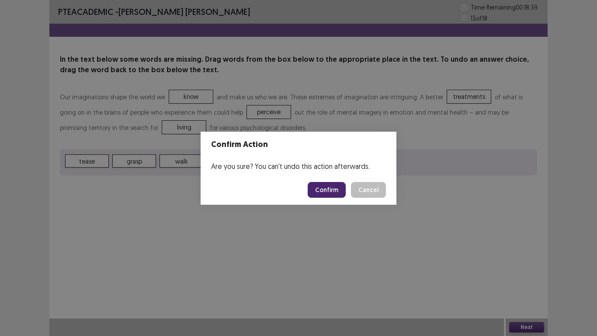
click at [334, 189] on button "Confirm" at bounding box center [327, 190] width 38 height 16
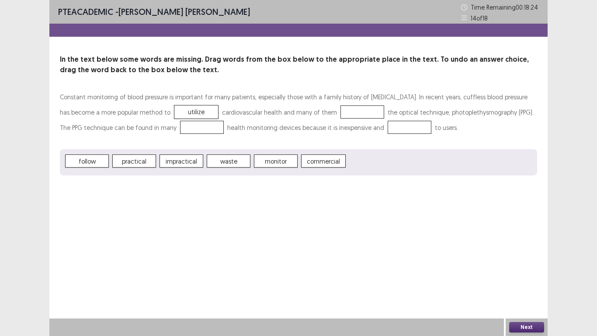
drag, startPoint x: 220, startPoint y: 162, endPoint x: 179, endPoint y: 102, distance: 72.3
drag, startPoint x: 75, startPoint y: 161, endPoint x: 160, endPoint y: 157, distance: 84.9
click at [80, 161] on span "waste" at bounding box center [87, 160] width 44 height 13
click at [531, 327] on button "Next" at bounding box center [527, 327] width 35 height 10
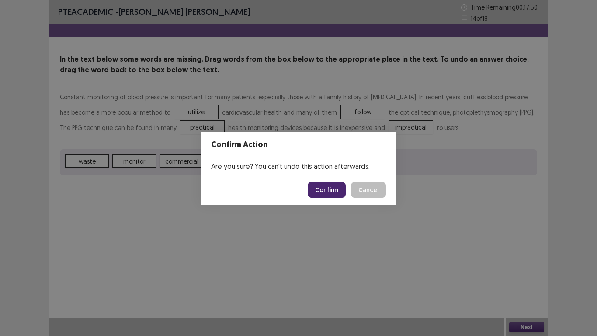
click at [322, 186] on button "Confirm" at bounding box center [327, 190] width 38 height 16
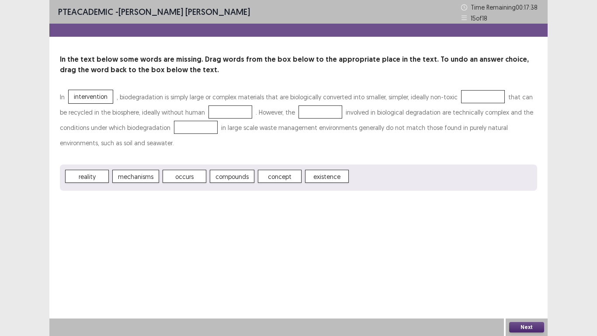
drag, startPoint x: 226, startPoint y: 178, endPoint x: 208, endPoint y: 152, distance: 31.9
drag, startPoint x: 238, startPoint y: 175, endPoint x: 249, endPoint y: 168, distance: 13.0
drag, startPoint x: 219, startPoint y: 174, endPoint x: 220, endPoint y: 166, distance: 8.0
drag, startPoint x: 224, startPoint y: 171, endPoint x: 231, endPoint y: 104, distance: 68.1
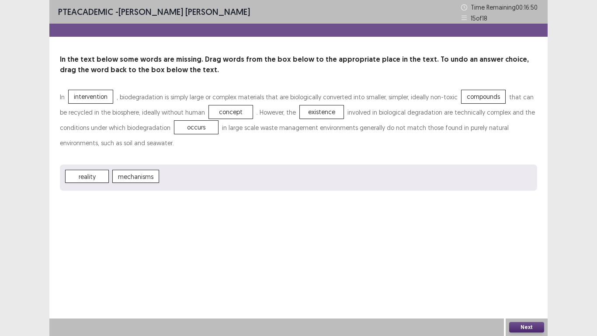
click at [531, 329] on button "Next" at bounding box center [527, 327] width 35 height 10
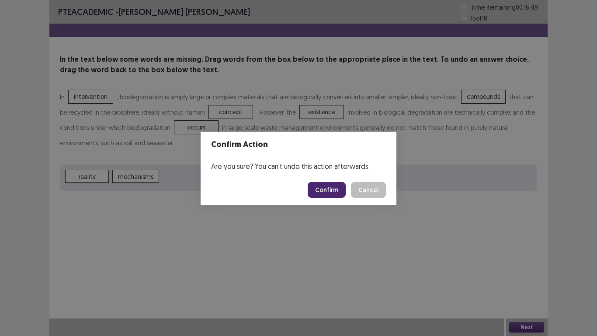
click at [327, 185] on button "Confirm" at bounding box center [327, 190] width 38 height 16
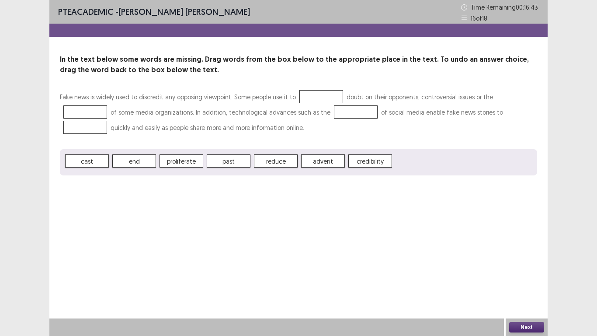
drag, startPoint x: 135, startPoint y: 161, endPoint x: 294, endPoint y: 145, distance: 159.5
click at [289, 163] on span "reduce" at bounding box center [276, 160] width 44 height 13
drag, startPoint x: 85, startPoint y: 161, endPoint x: 100, endPoint y: 159, distance: 15.0
click at [79, 157] on span "cast" at bounding box center [87, 160] width 44 height 13
click at [335, 109] on div at bounding box center [357, 111] width 44 height 13
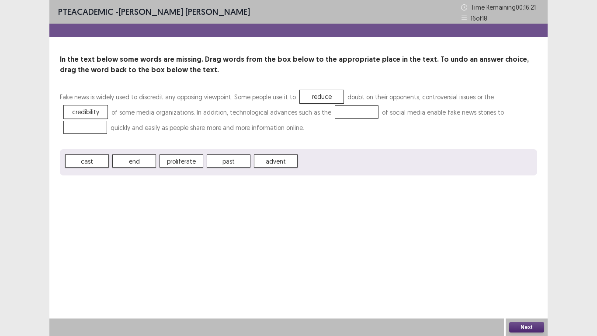
click at [100, 161] on span "cast" at bounding box center [87, 160] width 44 height 13
drag, startPoint x: 90, startPoint y: 161, endPoint x: 98, endPoint y: 161, distance: 7.9
click at [526, 325] on button "Next" at bounding box center [527, 327] width 35 height 10
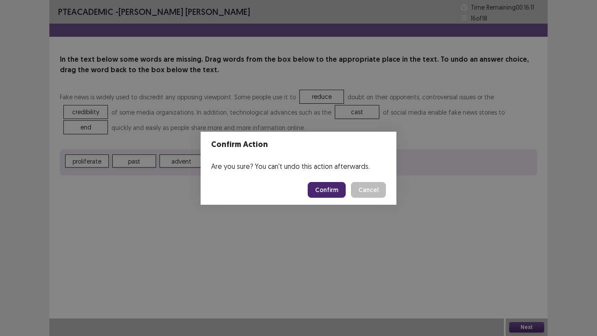
click at [333, 187] on button "Confirm" at bounding box center [327, 190] width 38 height 16
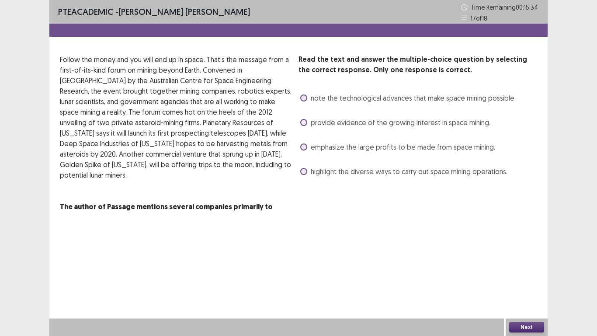
click at [301, 95] on span at bounding box center [303, 97] width 7 height 7
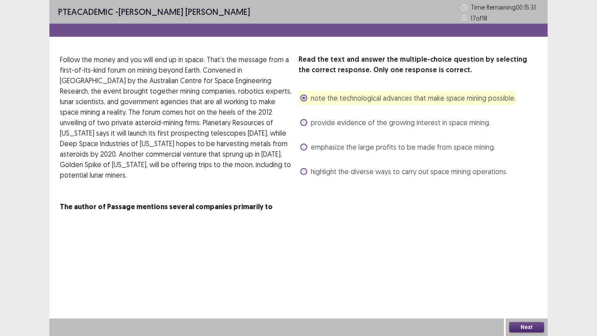
click at [307, 126] on label "provide evidence of the growing interest in space mining." at bounding box center [395, 122] width 190 height 10
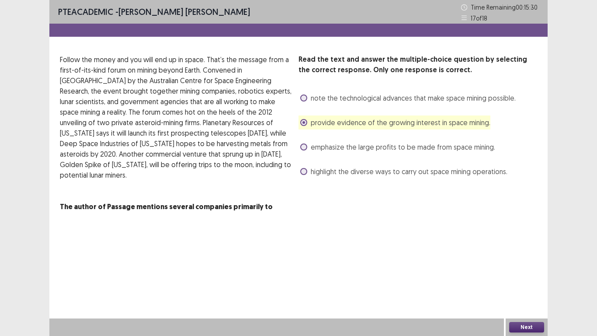
click at [529, 325] on button "Next" at bounding box center [527, 327] width 35 height 10
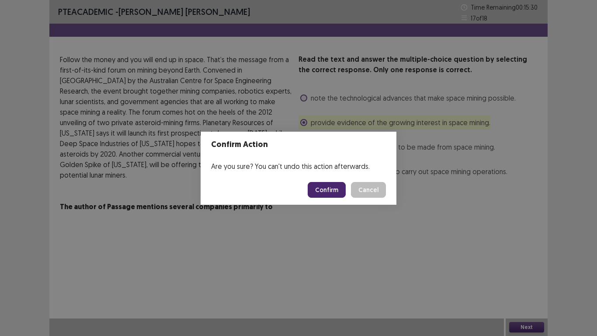
click at [328, 187] on button "Confirm" at bounding box center [327, 190] width 38 height 16
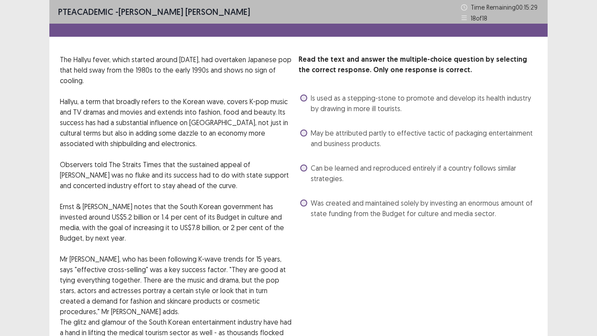
scroll to position [44, 0]
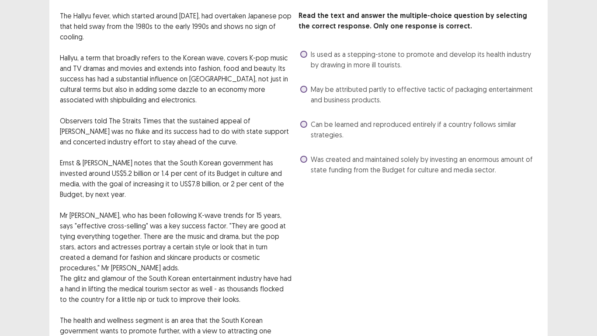
click at [306, 157] on span at bounding box center [303, 159] width 7 height 7
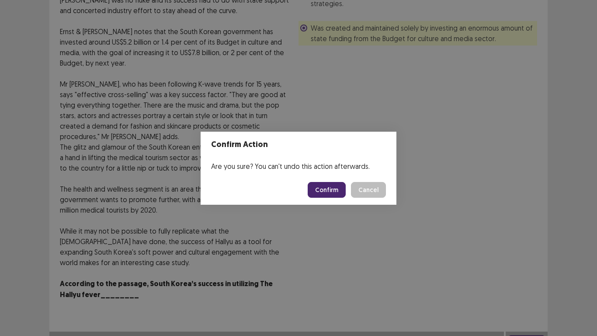
click at [320, 191] on button "Confirm" at bounding box center [327, 190] width 38 height 16
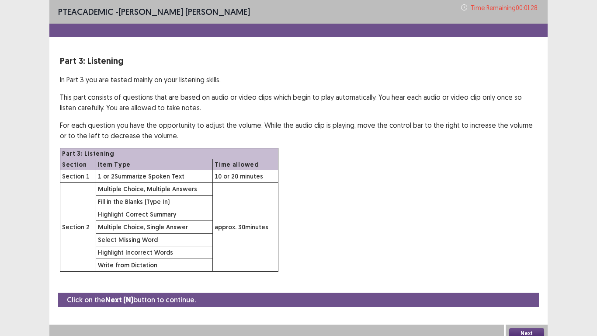
scroll to position [6, 0]
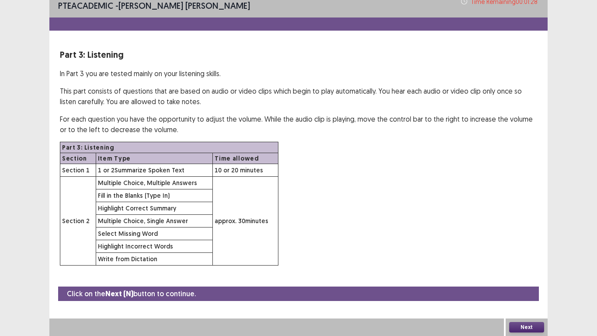
click at [24, 58] on div "PTE academic - Eliseo Jr Maneja Time Remaining 00 : 01 : 28 Part 3: Listening I…" at bounding box center [298, 165] width 597 height 342
click at [36, 28] on div "PTE academic - Eliseo Jr Maneja Time Remaining 00 : 01 : 26 Part 3: Listening I…" at bounding box center [298, 165] width 597 height 342
